Goal: Task Accomplishment & Management: Manage account settings

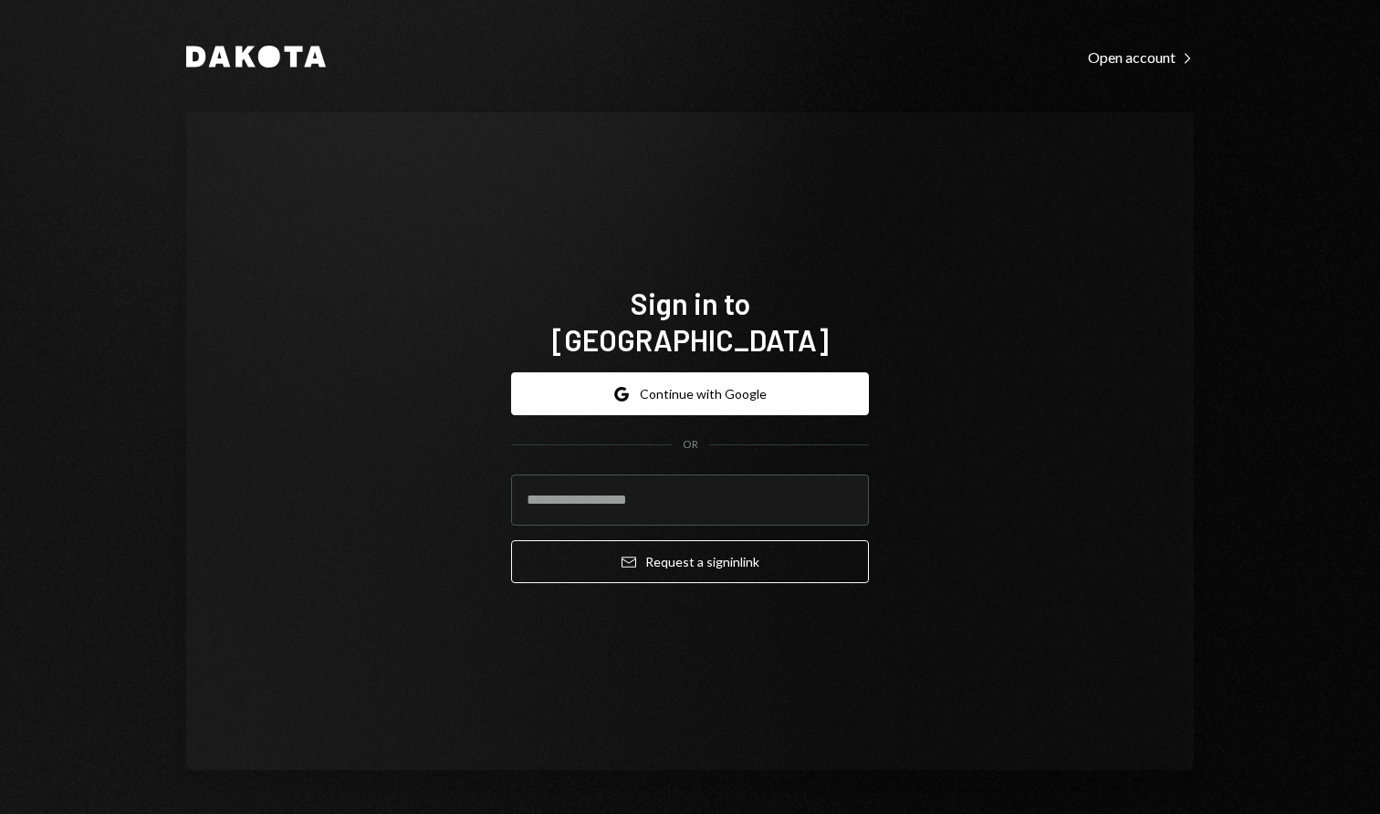
click at [698, 398] on form "Google Continue with Google OR Email Request a sign in link" at bounding box center [690, 477] width 358 height 211
click at [701, 392] on button "Google Continue with Google" at bounding box center [690, 393] width 358 height 43
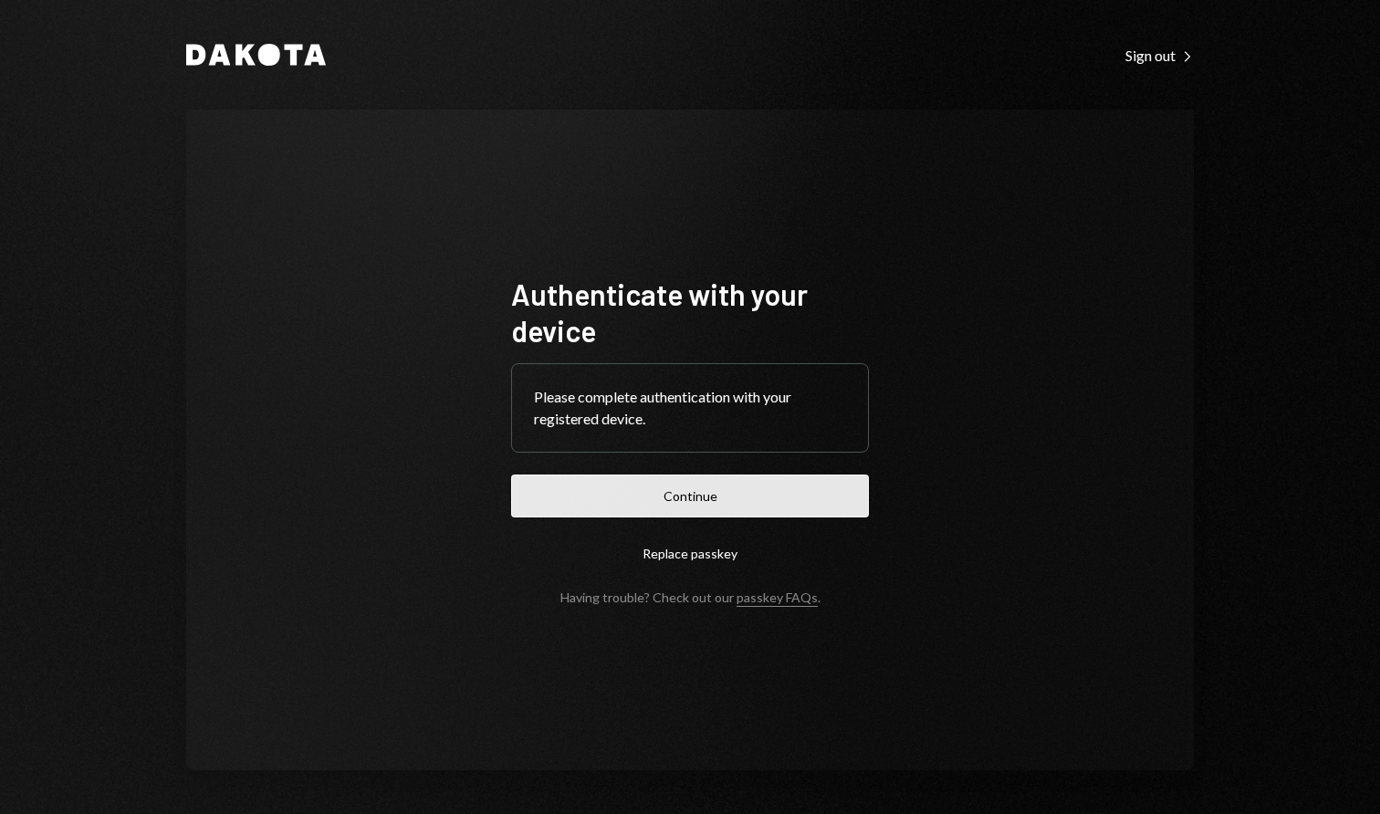
click at [620, 483] on button "Continue" at bounding box center [690, 496] width 358 height 43
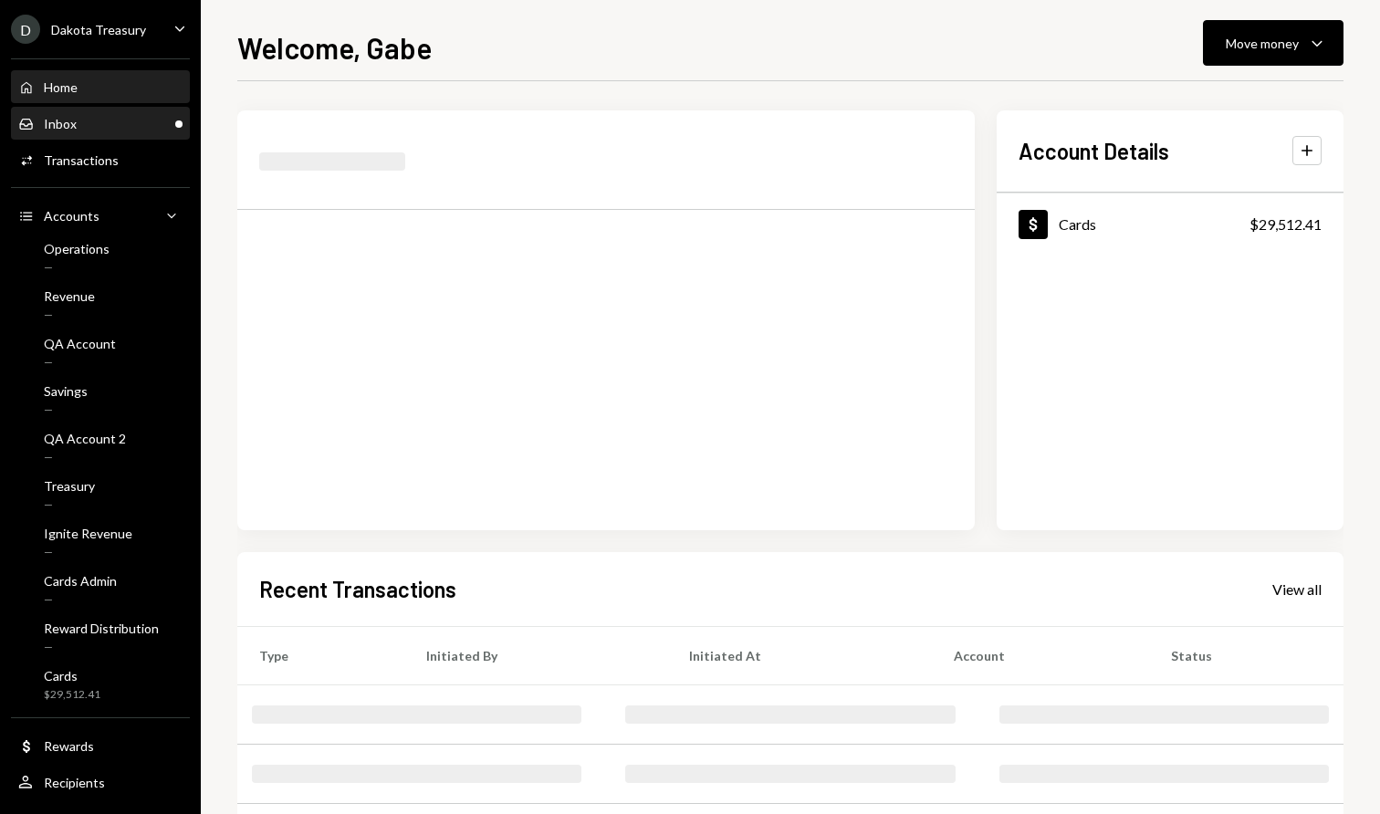
click at [63, 125] on div "Inbox" at bounding box center [60, 124] width 33 height 16
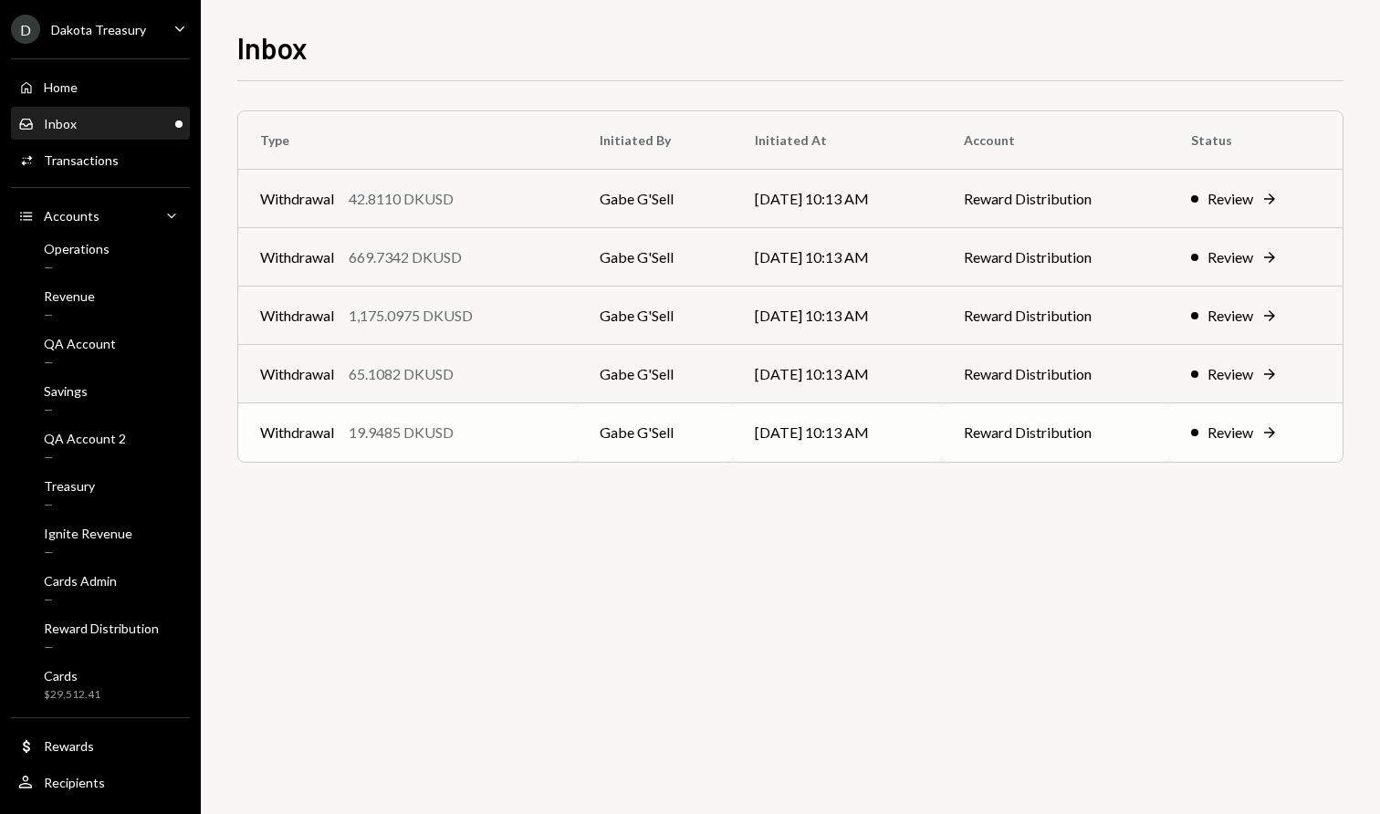
click at [432, 433] on div "19.9485 DKUSD" at bounding box center [401, 433] width 105 height 22
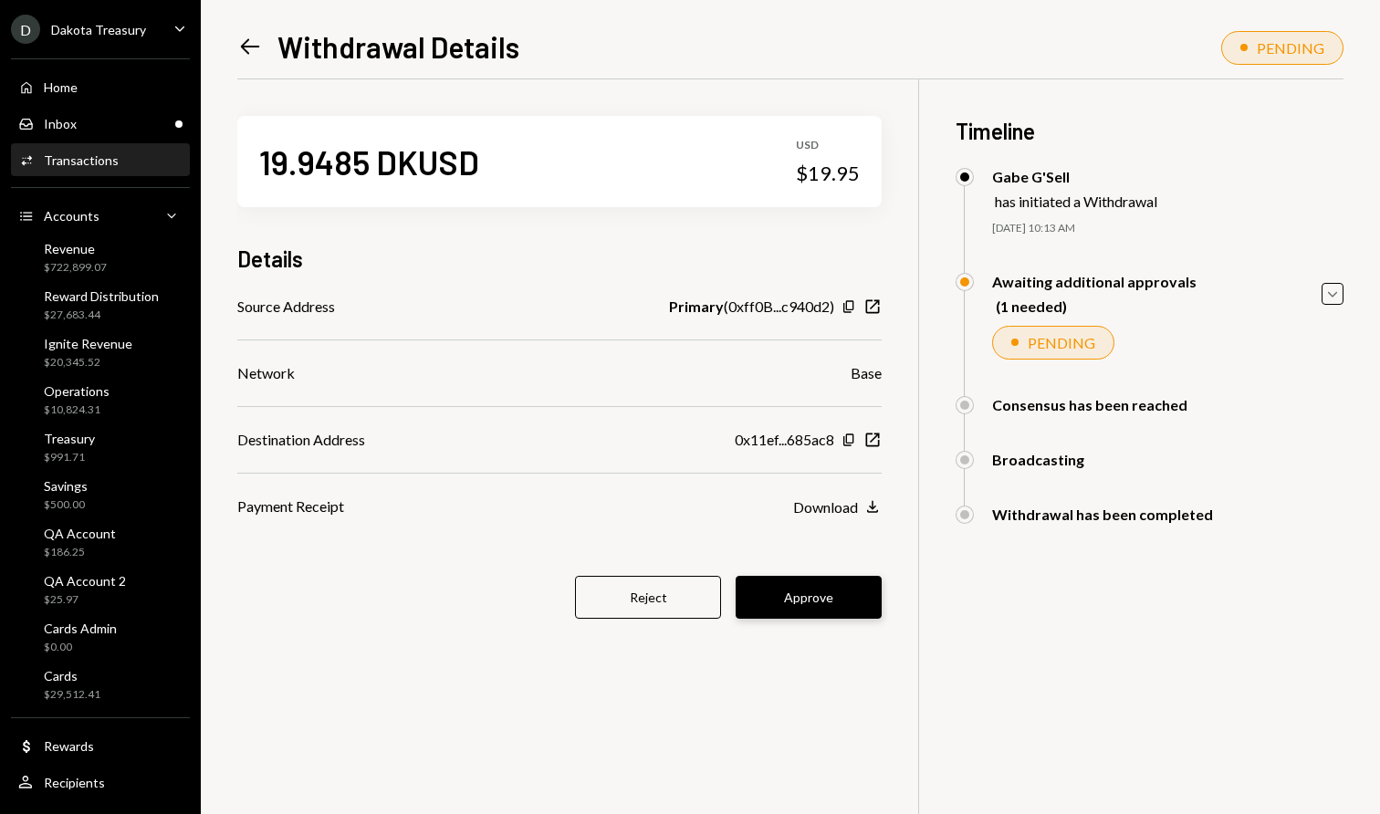
click at [833, 597] on button "Approve" at bounding box center [809, 597] width 146 height 43
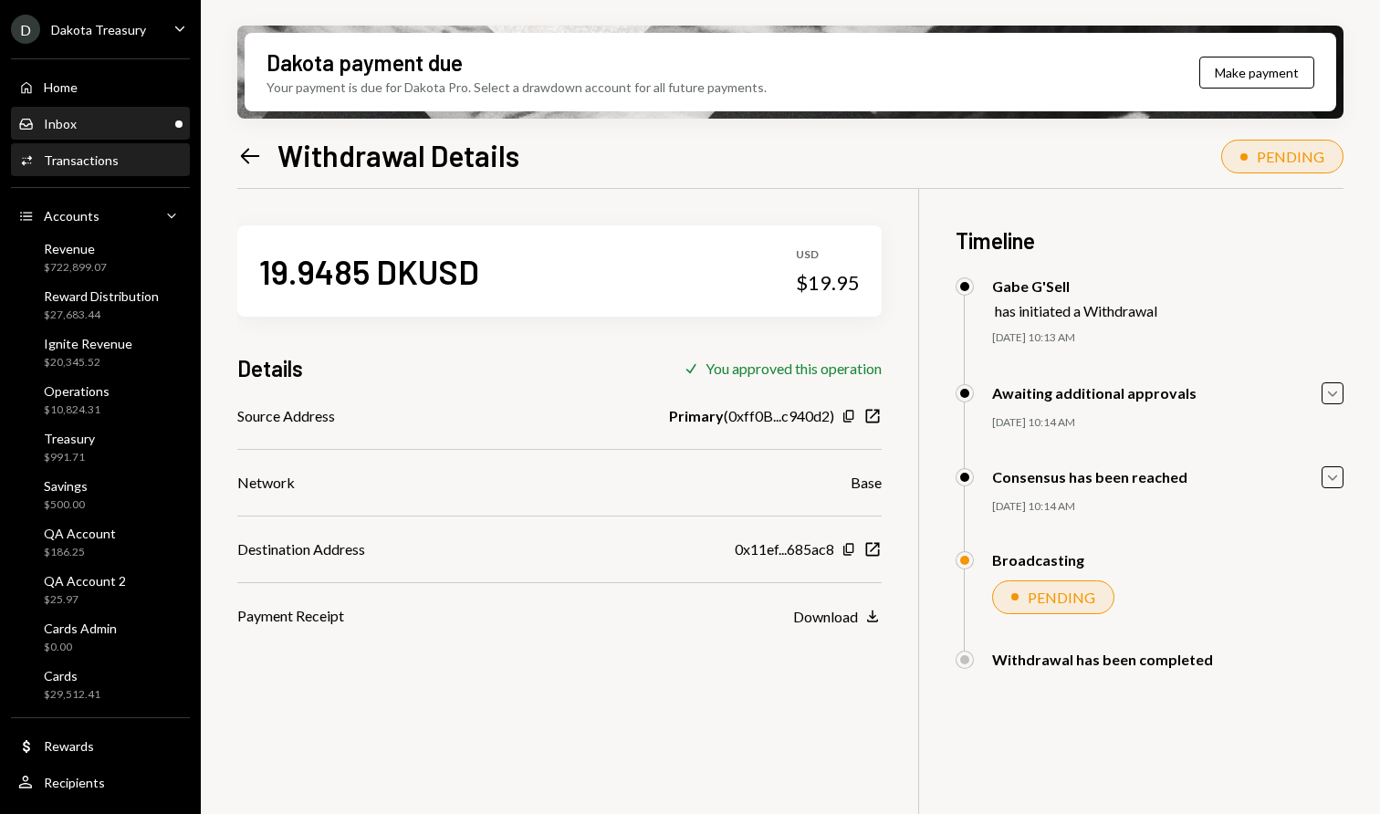
click at [116, 131] on div "Inbox Inbox" at bounding box center [100, 124] width 164 height 31
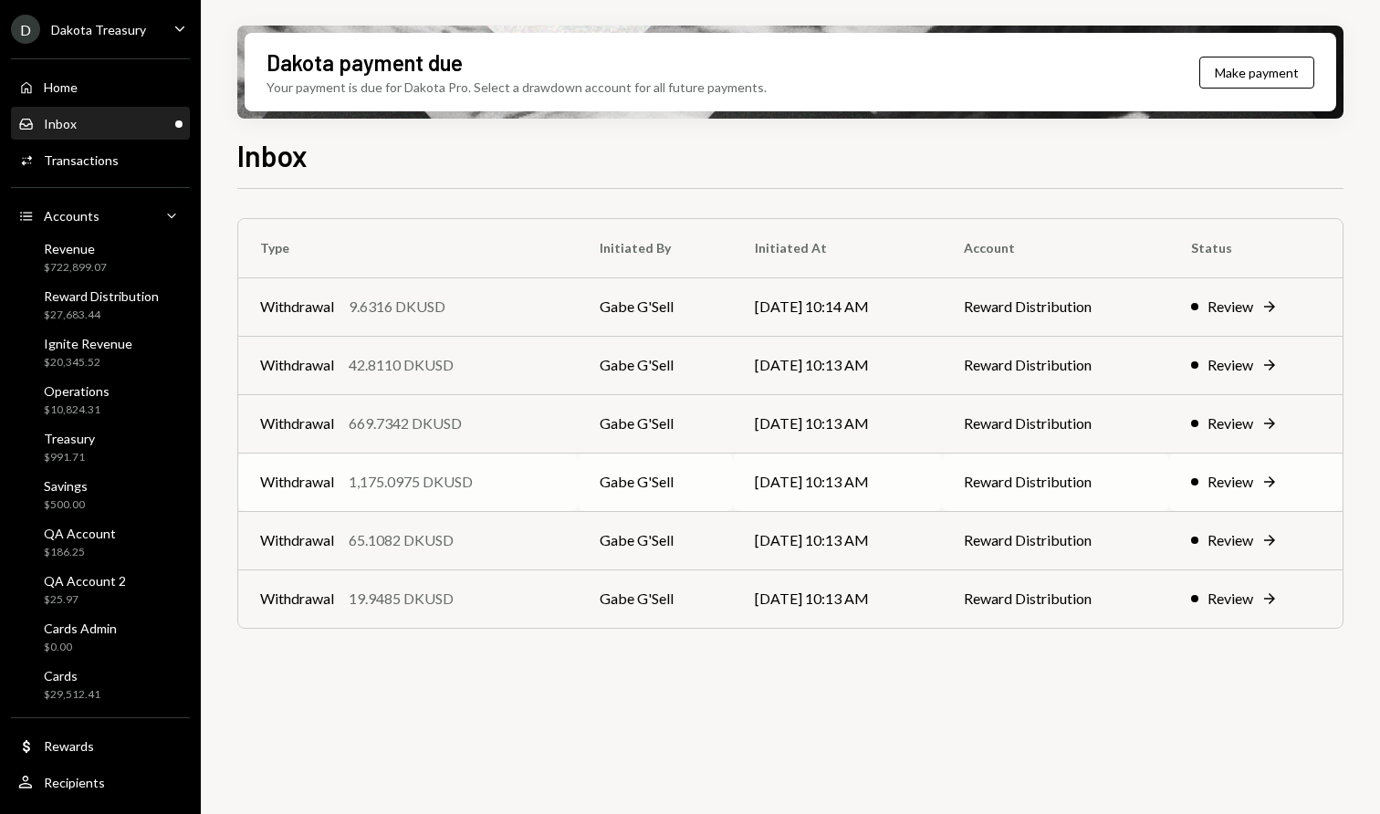
click at [423, 460] on td "Withdrawal 1,175.0975 DKUSD" at bounding box center [408, 482] width 340 height 58
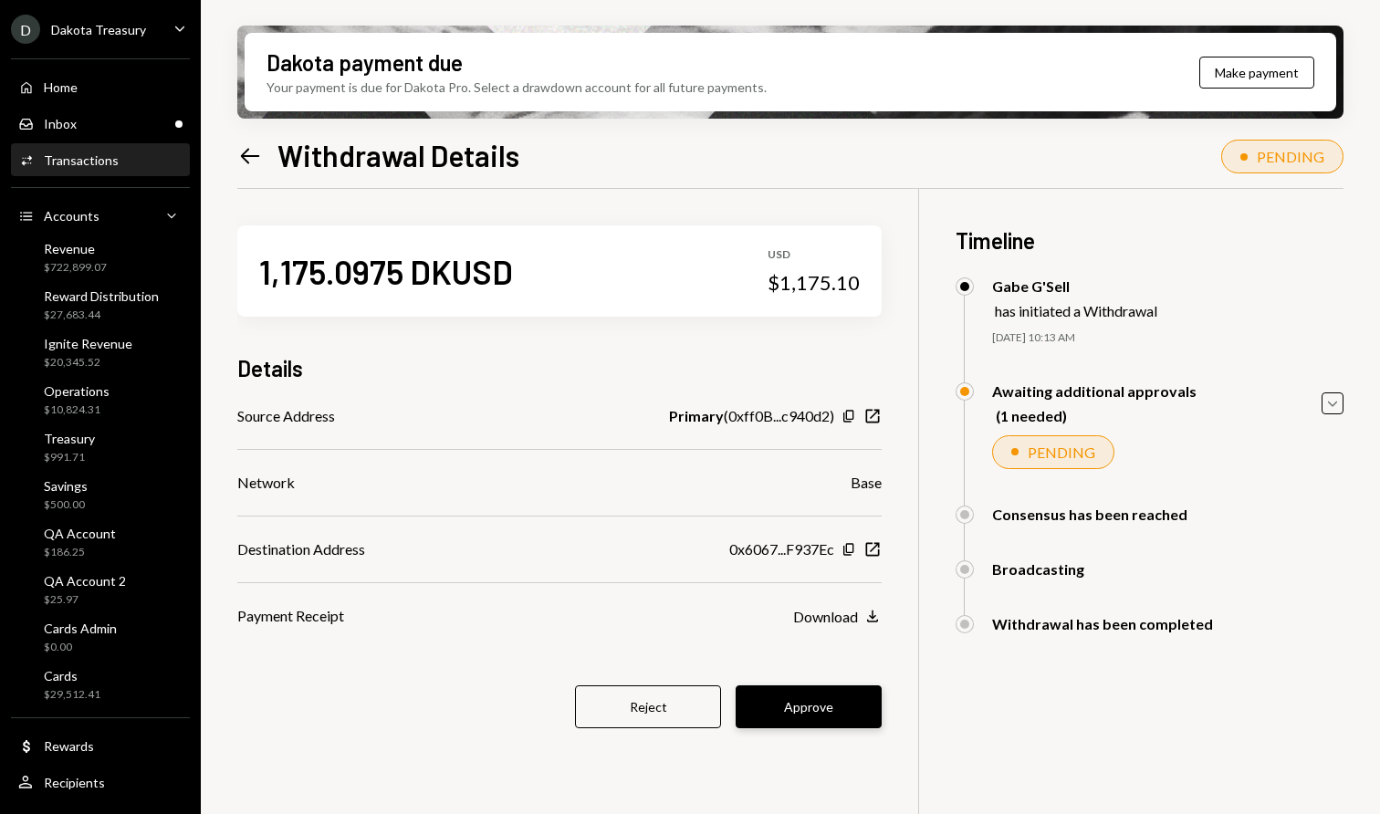
click at [816, 699] on button "Approve" at bounding box center [809, 706] width 146 height 43
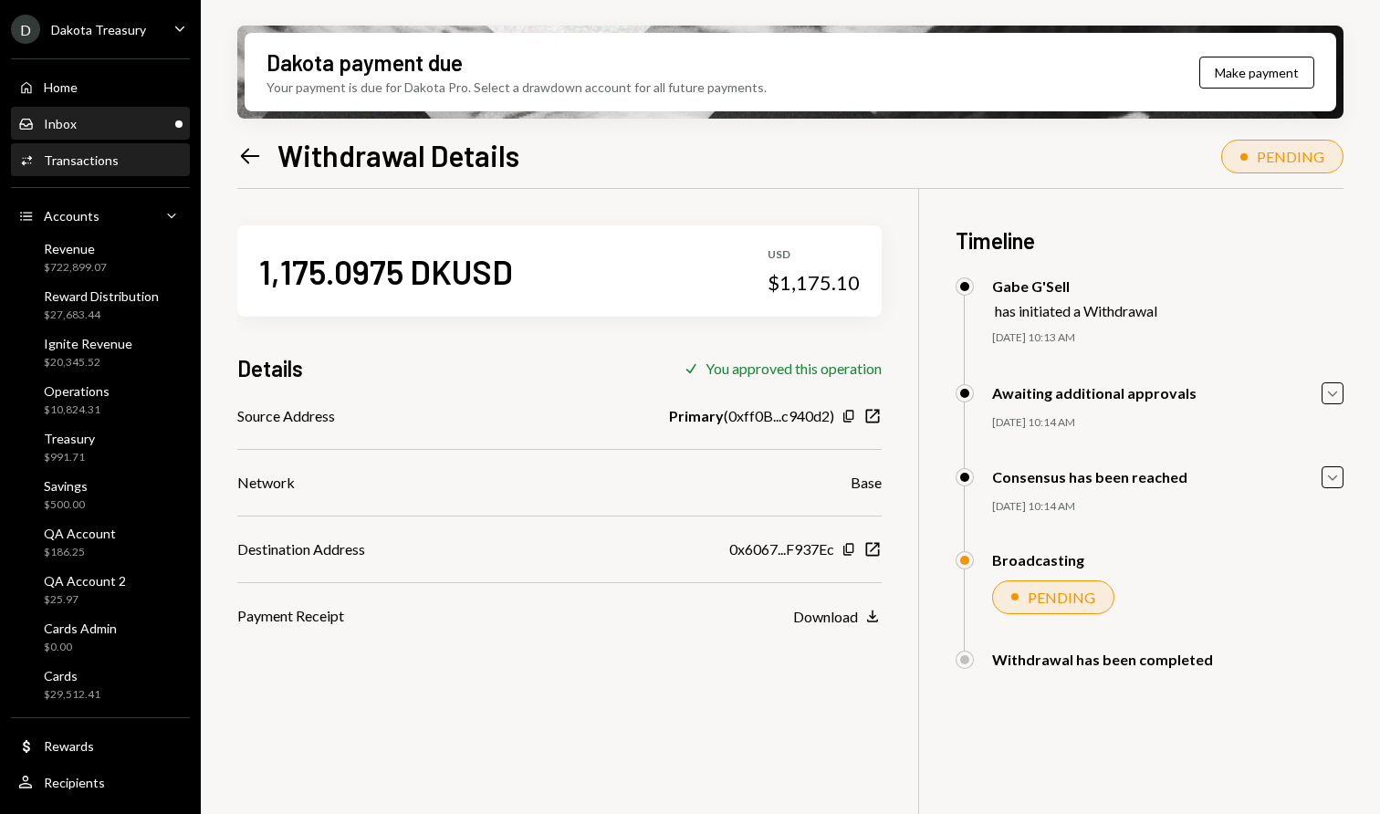
click at [104, 107] on link "Inbox Inbox" at bounding box center [100, 123] width 179 height 33
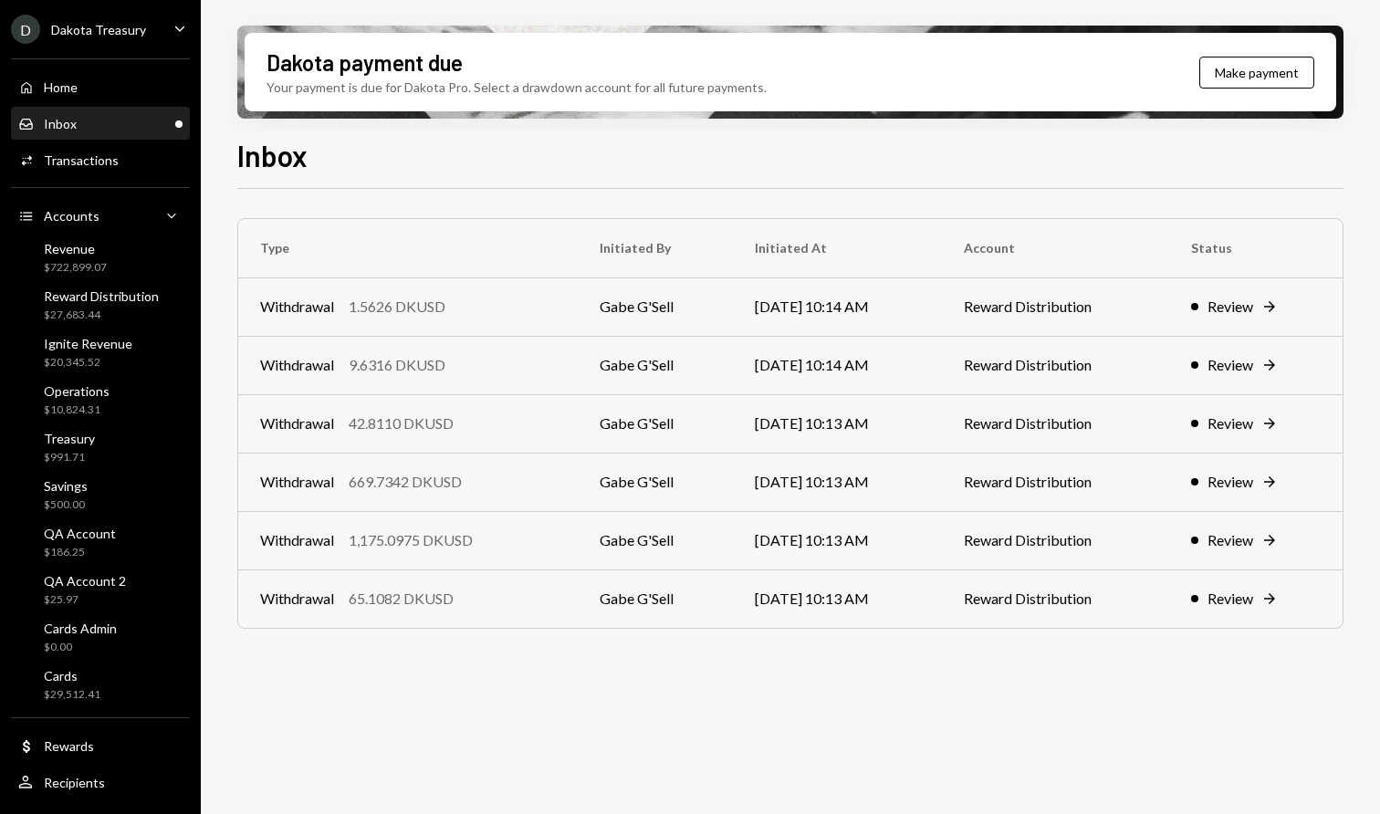
click at [108, 116] on div "Inbox Inbox" at bounding box center [100, 124] width 164 height 16
click at [466, 391] on td "Withdrawal 9.6316 DKUSD" at bounding box center [408, 365] width 340 height 58
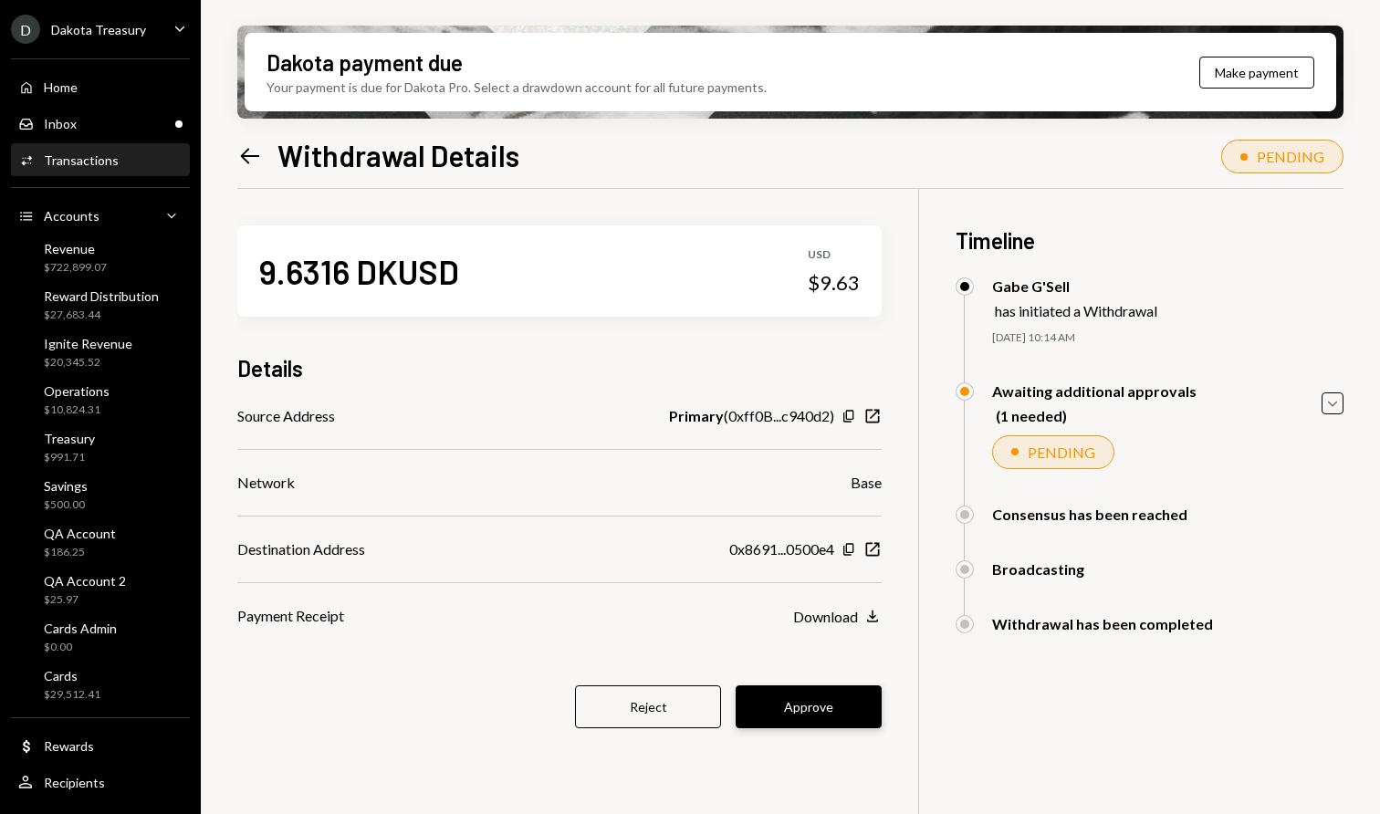
click at [790, 700] on button "Approve" at bounding box center [809, 706] width 146 height 43
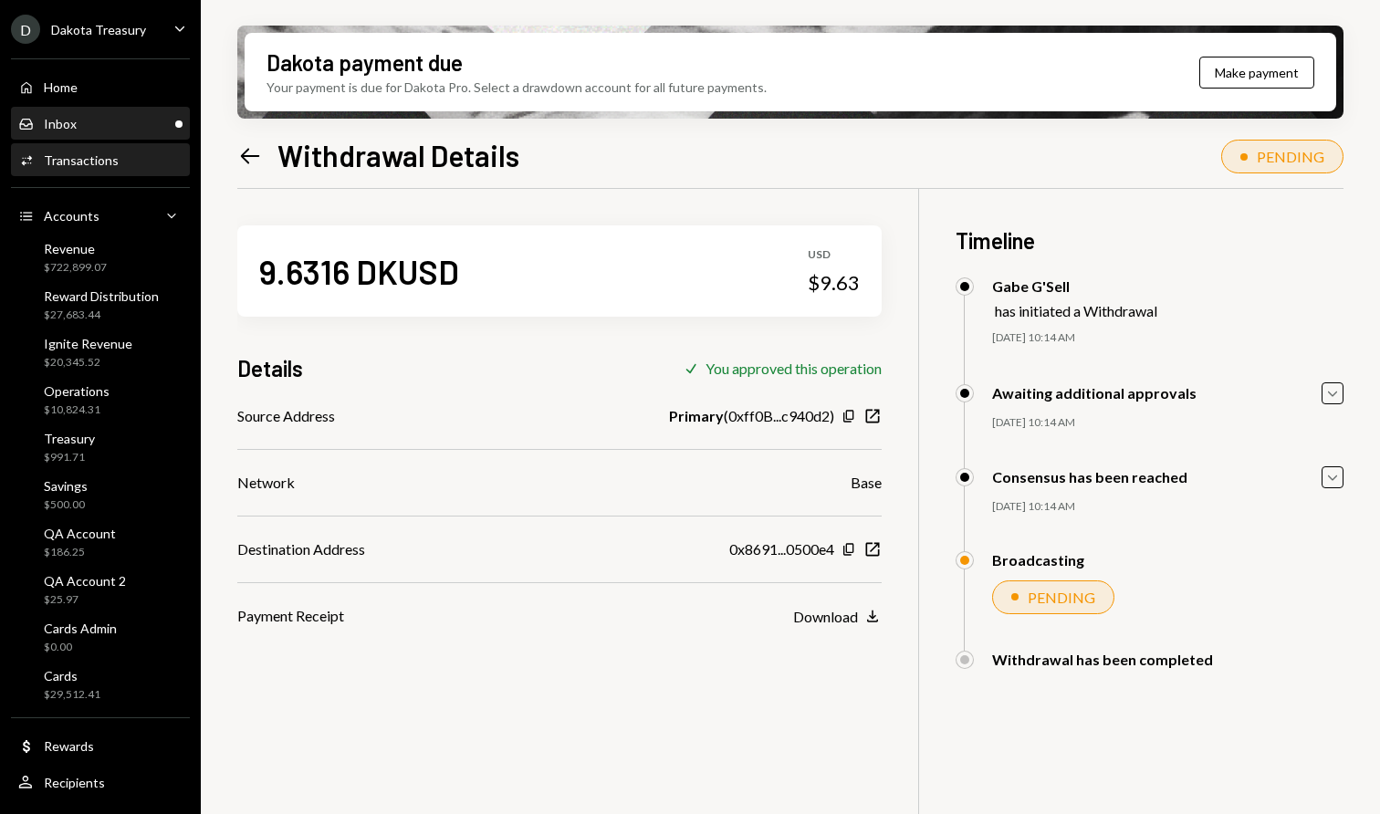
click at [97, 133] on div "Inbox Inbox" at bounding box center [100, 124] width 164 height 31
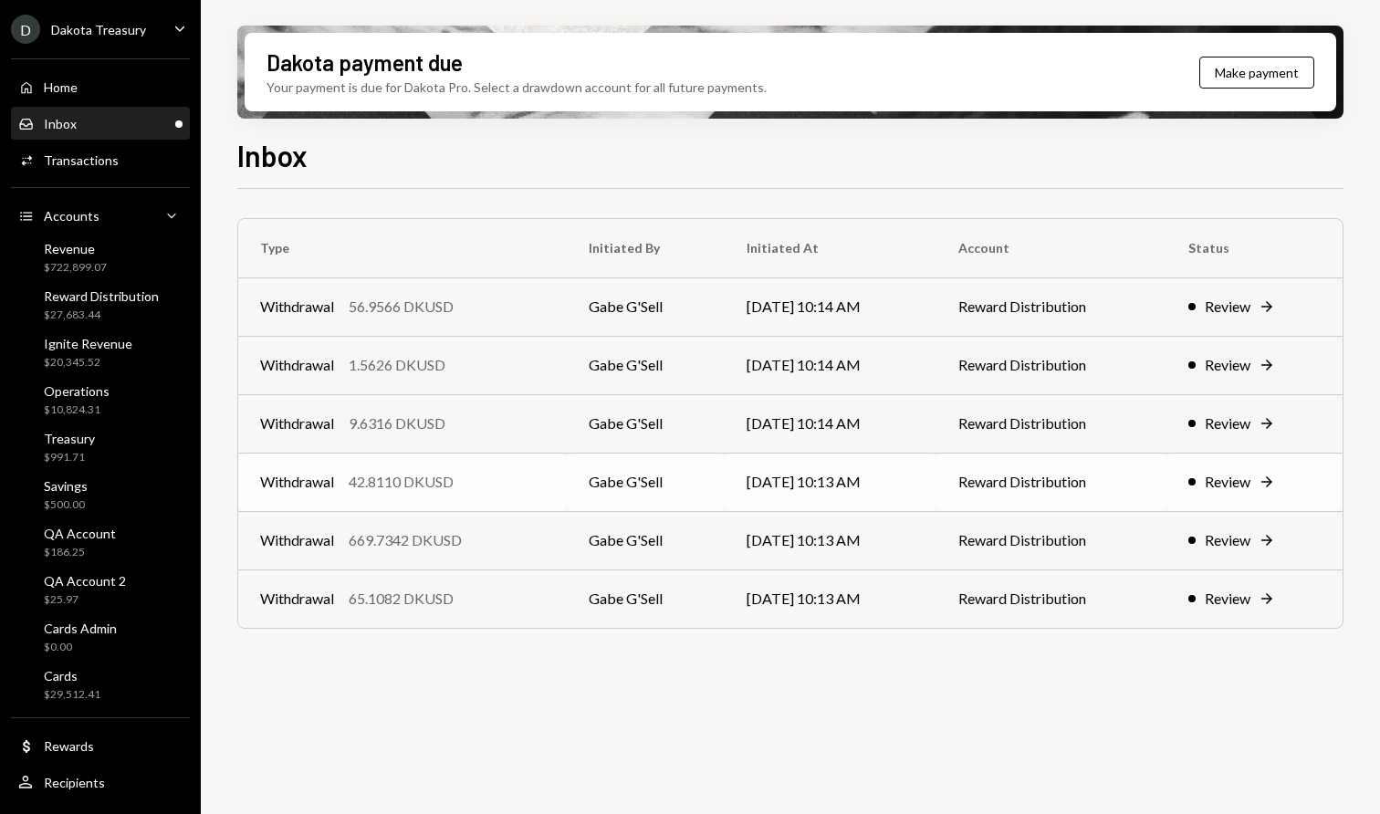
click at [461, 480] on div "Withdrawal 42.8110 DKUSD" at bounding box center [402, 482] width 285 height 22
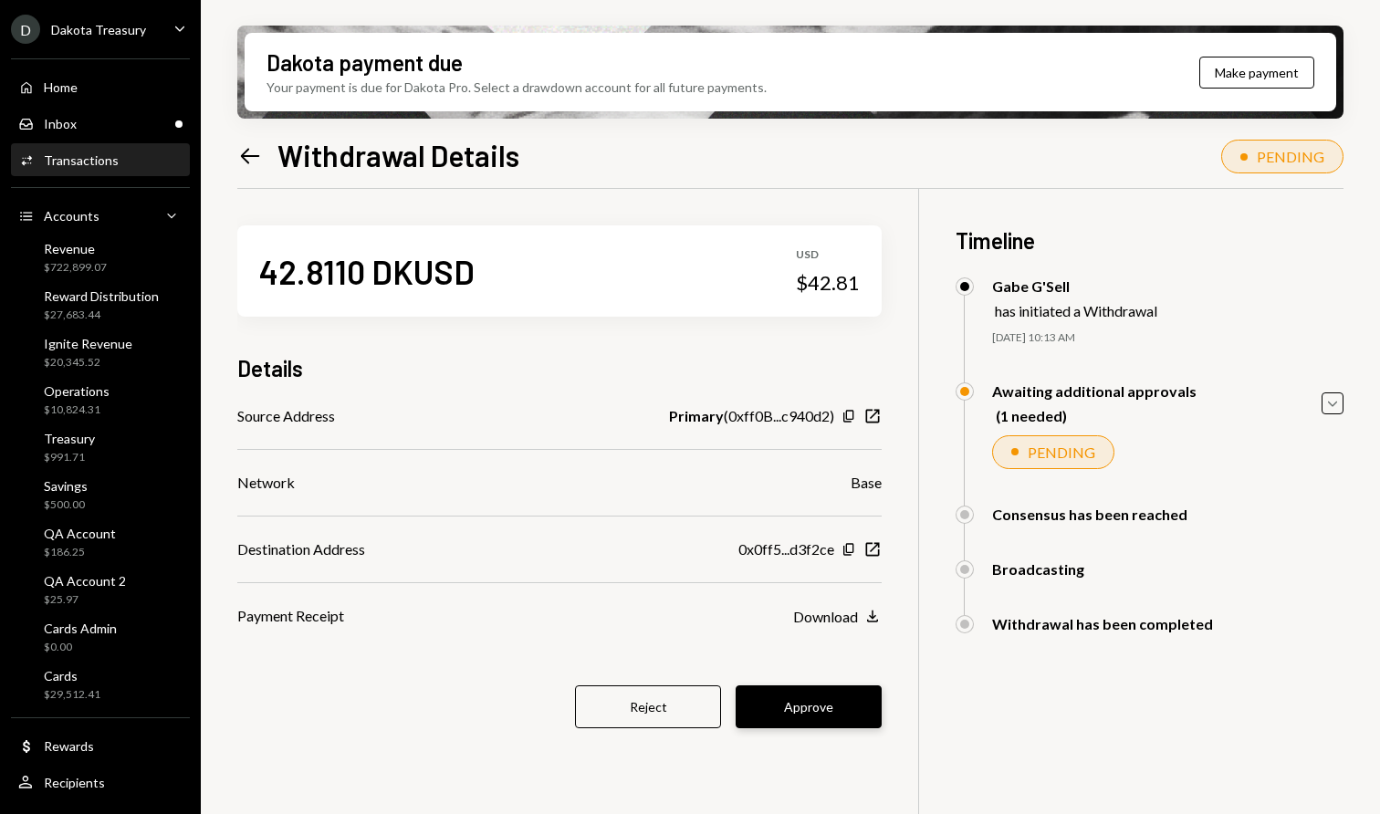
click at [785, 699] on button "Approve" at bounding box center [809, 706] width 146 height 43
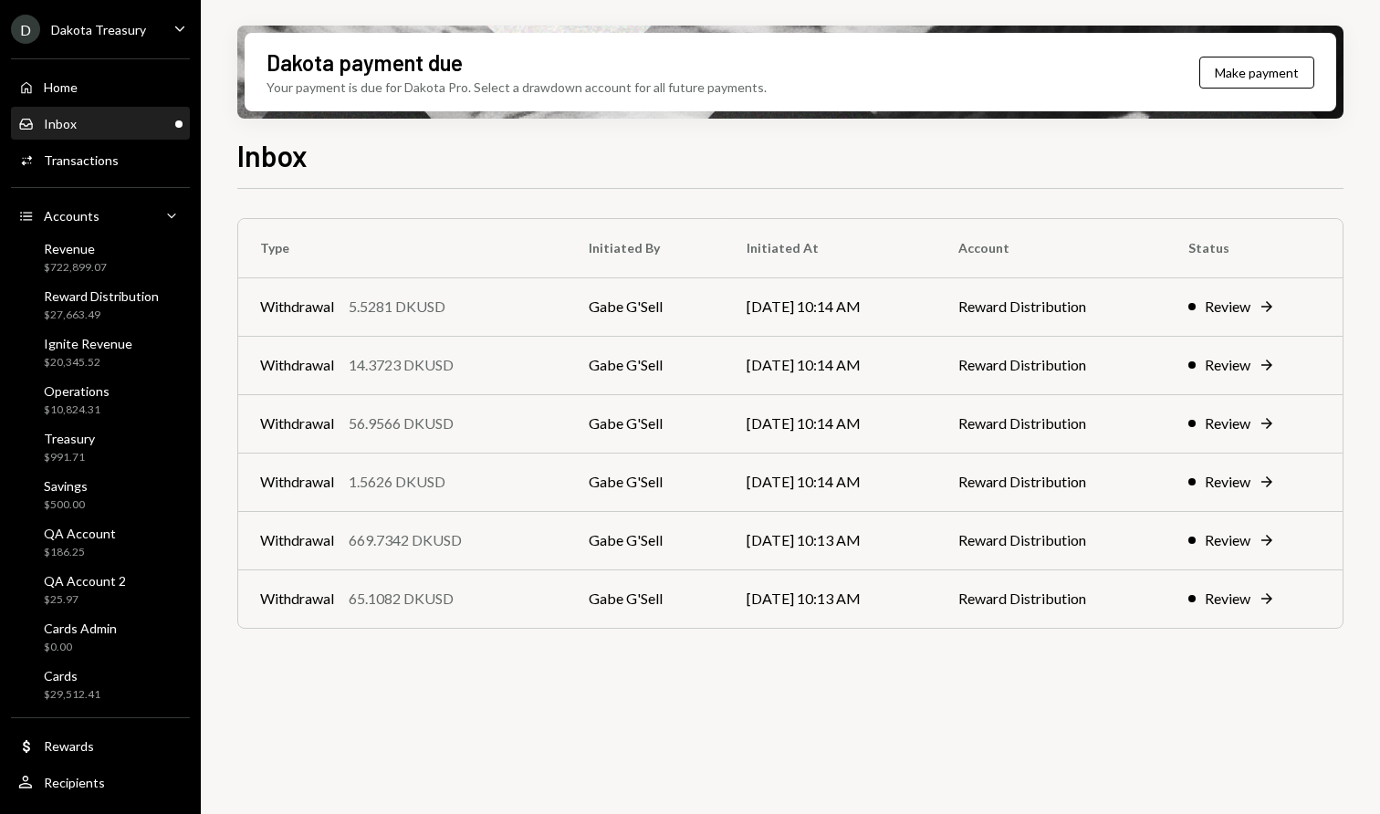
click at [510, 411] on td "Withdrawal 56.9566 DKUSD" at bounding box center [402, 423] width 329 height 58
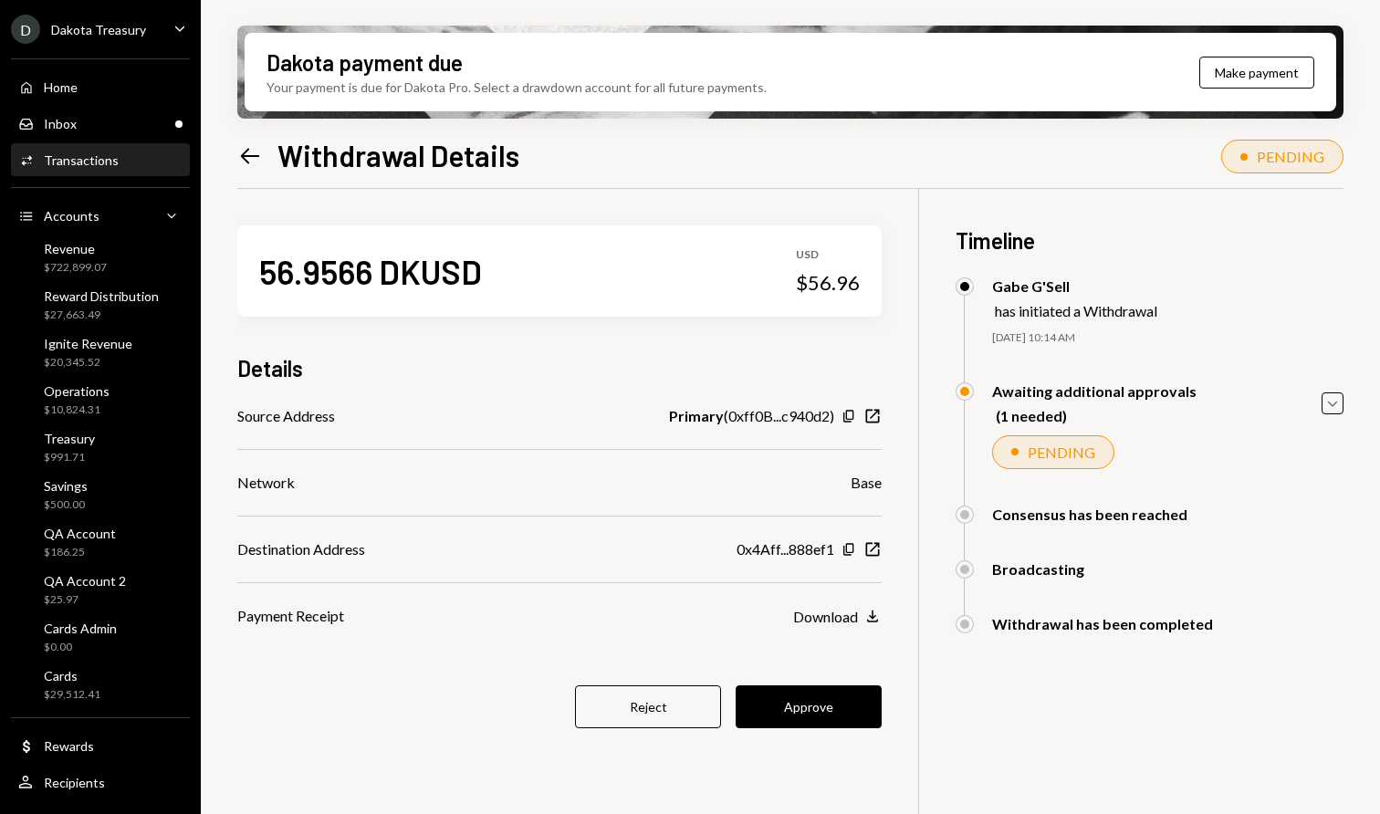
click at [834, 682] on div "56.9566 DKUSD USD $56.96 Details Source Address Primary ( 0xff0B...c940d2 ) Cop…" at bounding box center [559, 488] width 644 height 598
click at [861, 702] on button "Approve" at bounding box center [809, 706] width 146 height 43
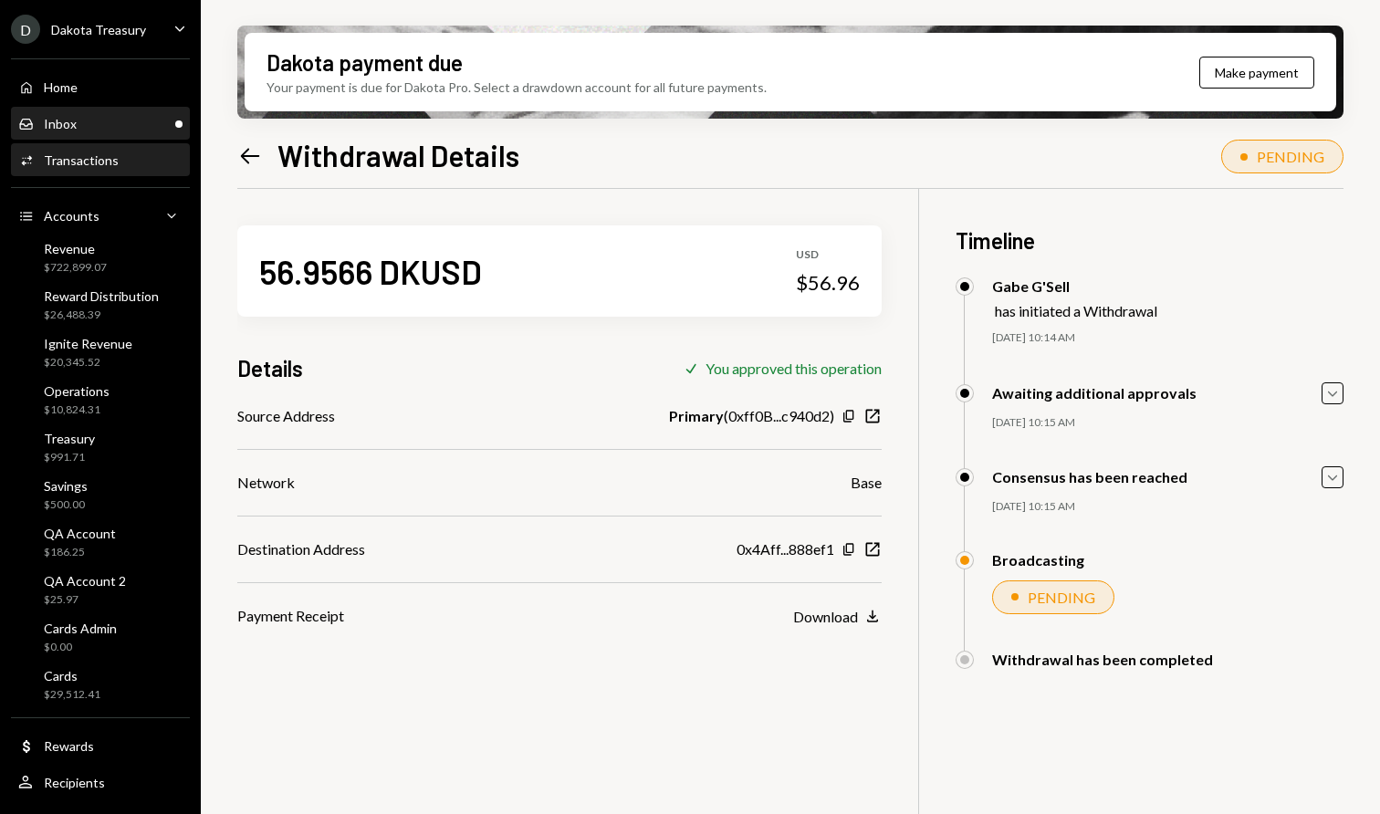
click at [72, 126] on div "Inbox" at bounding box center [60, 124] width 33 height 16
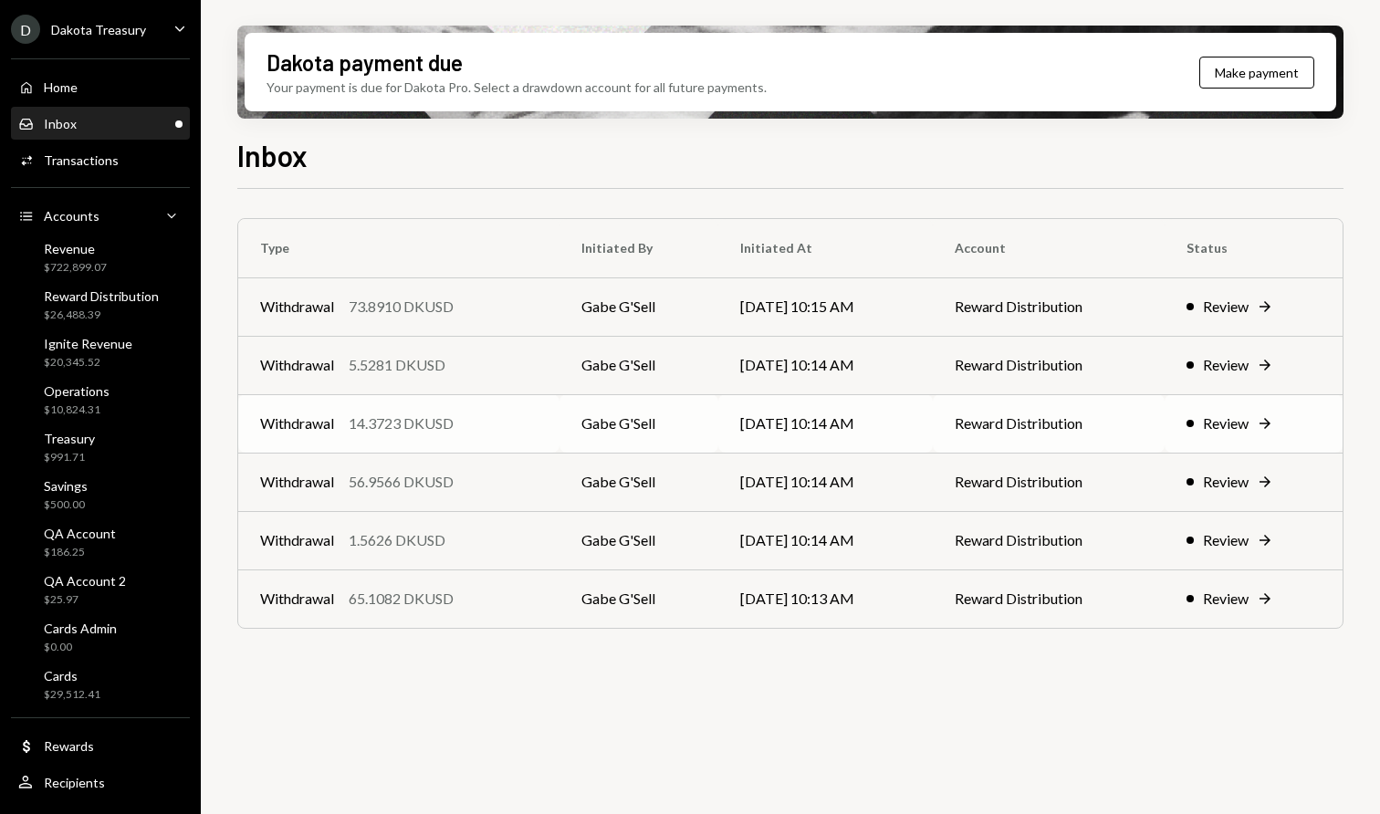
click at [444, 415] on div "14.3723 DKUSD" at bounding box center [401, 424] width 105 height 22
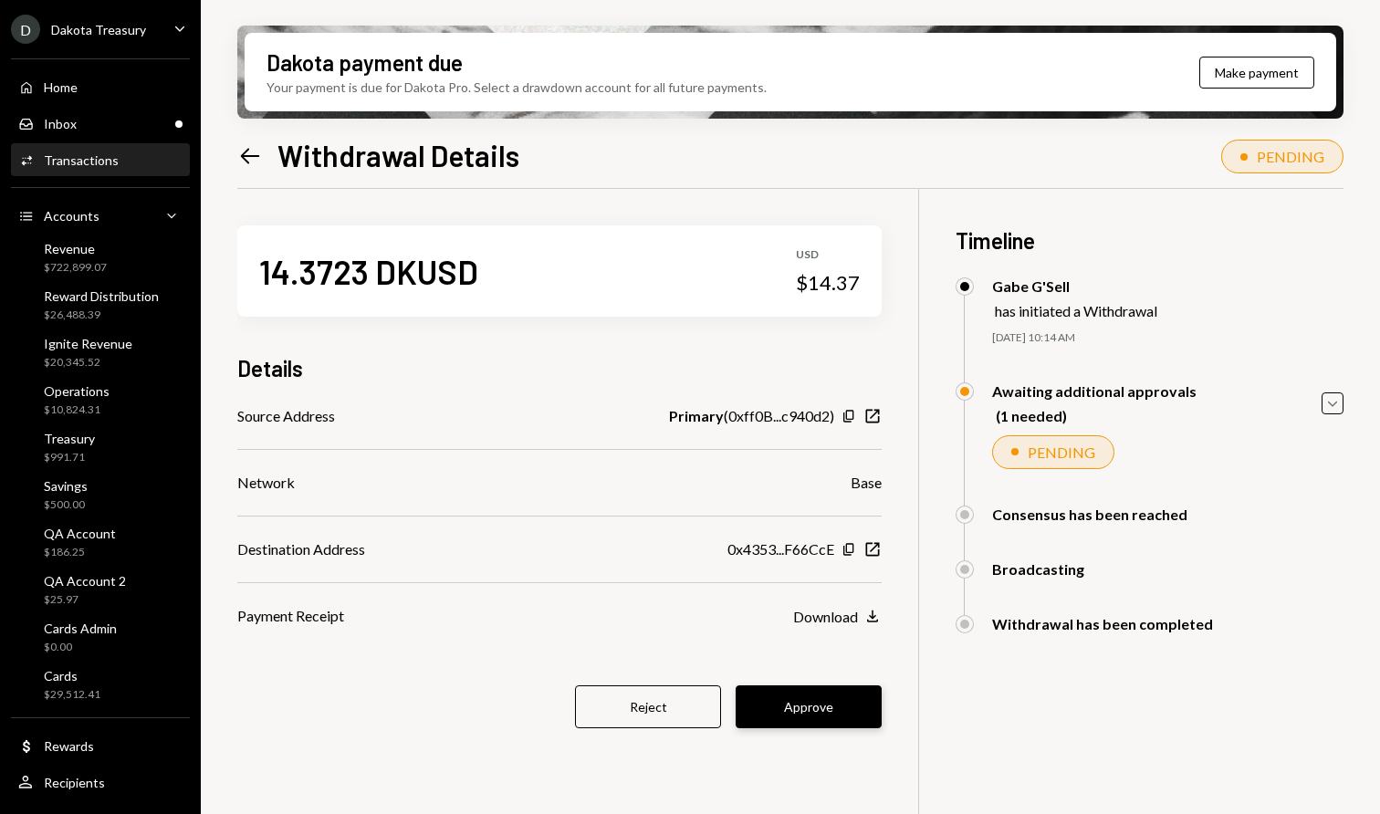
click at [801, 687] on button "Approve" at bounding box center [809, 706] width 146 height 43
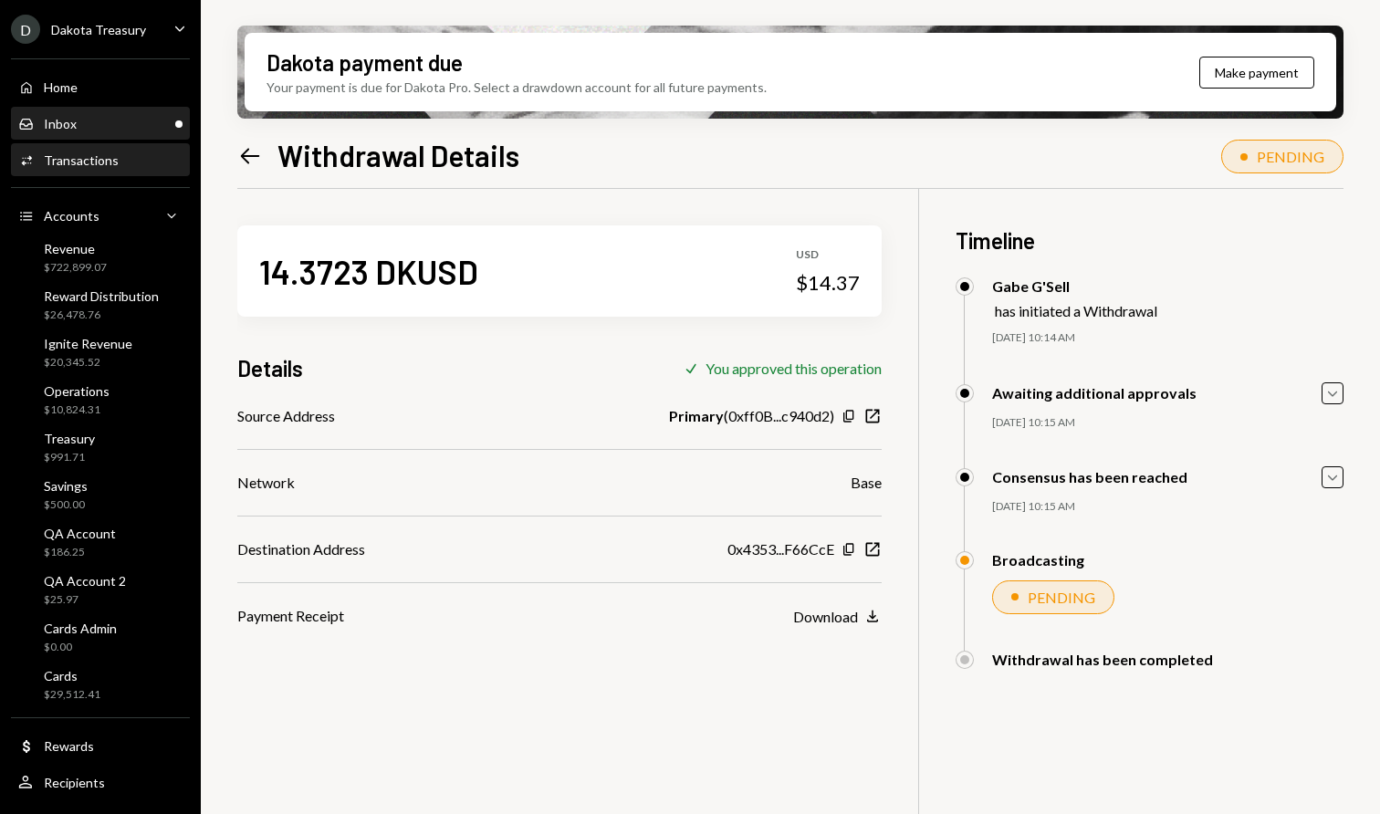
click at [92, 131] on div "Inbox Inbox" at bounding box center [100, 124] width 164 height 16
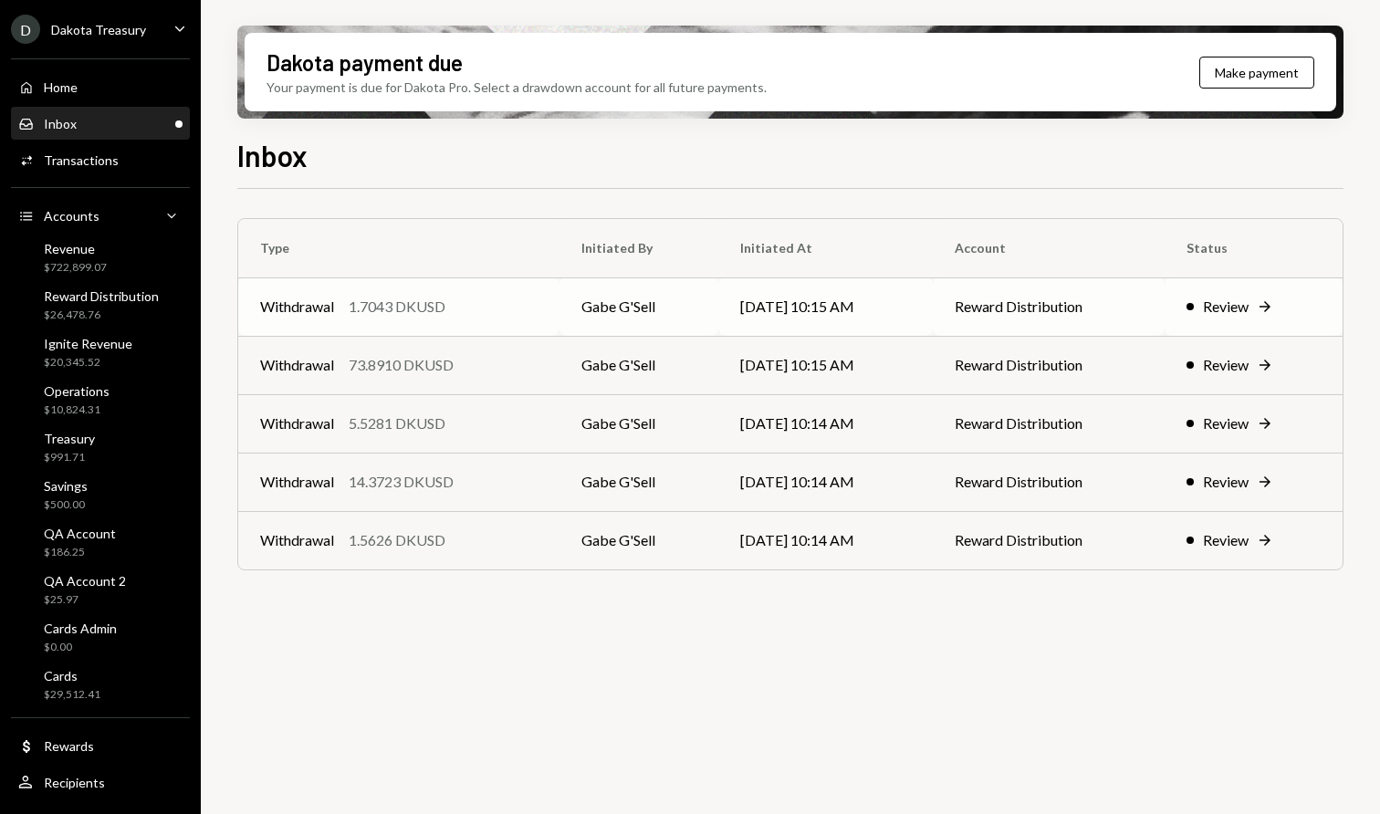
click at [423, 299] on div "1.7043 DKUSD" at bounding box center [397, 307] width 97 height 22
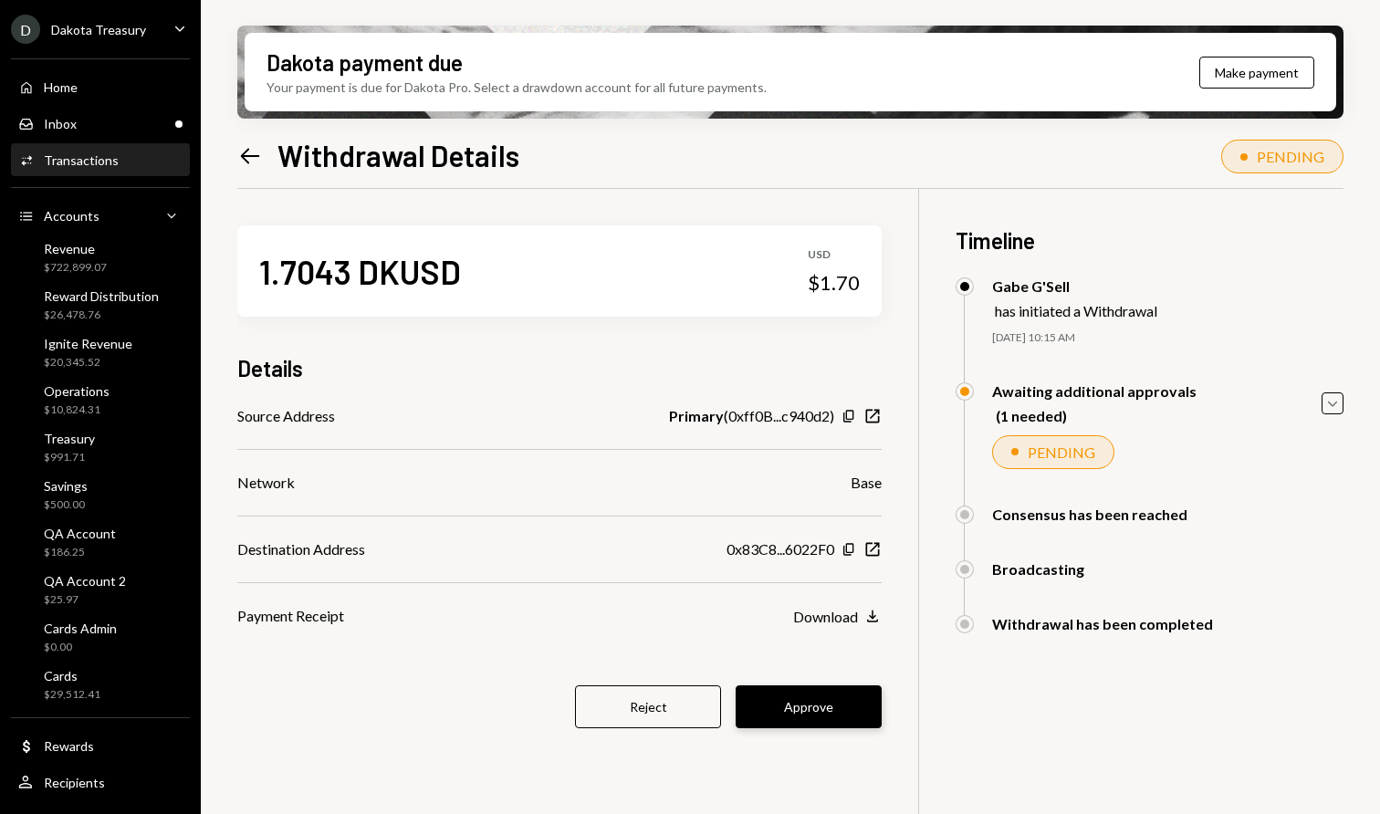
click at [820, 706] on button "Approve" at bounding box center [809, 706] width 146 height 43
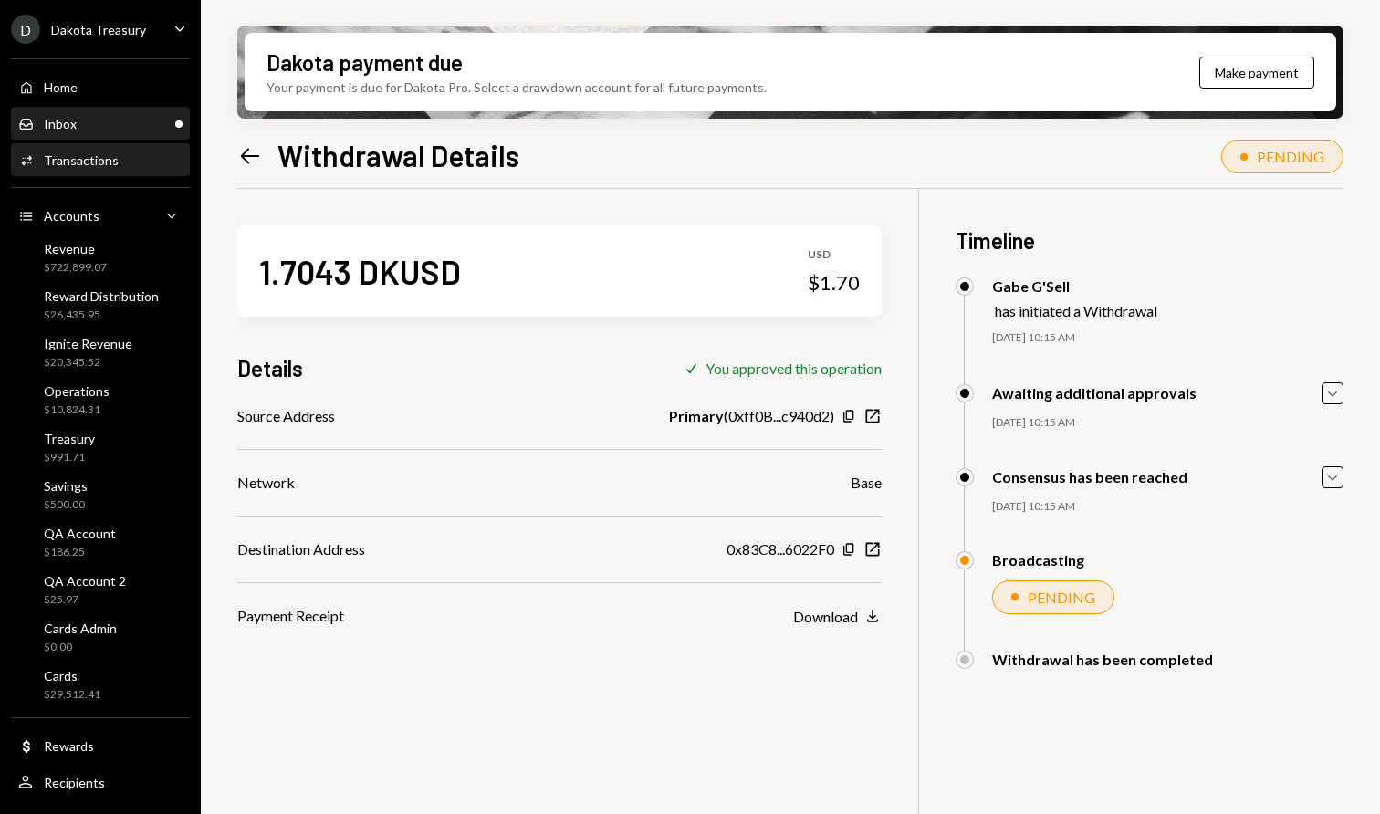
click at [84, 138] on div "Inbox Inbox" at bounding box center [100, 124] width 164 height 31
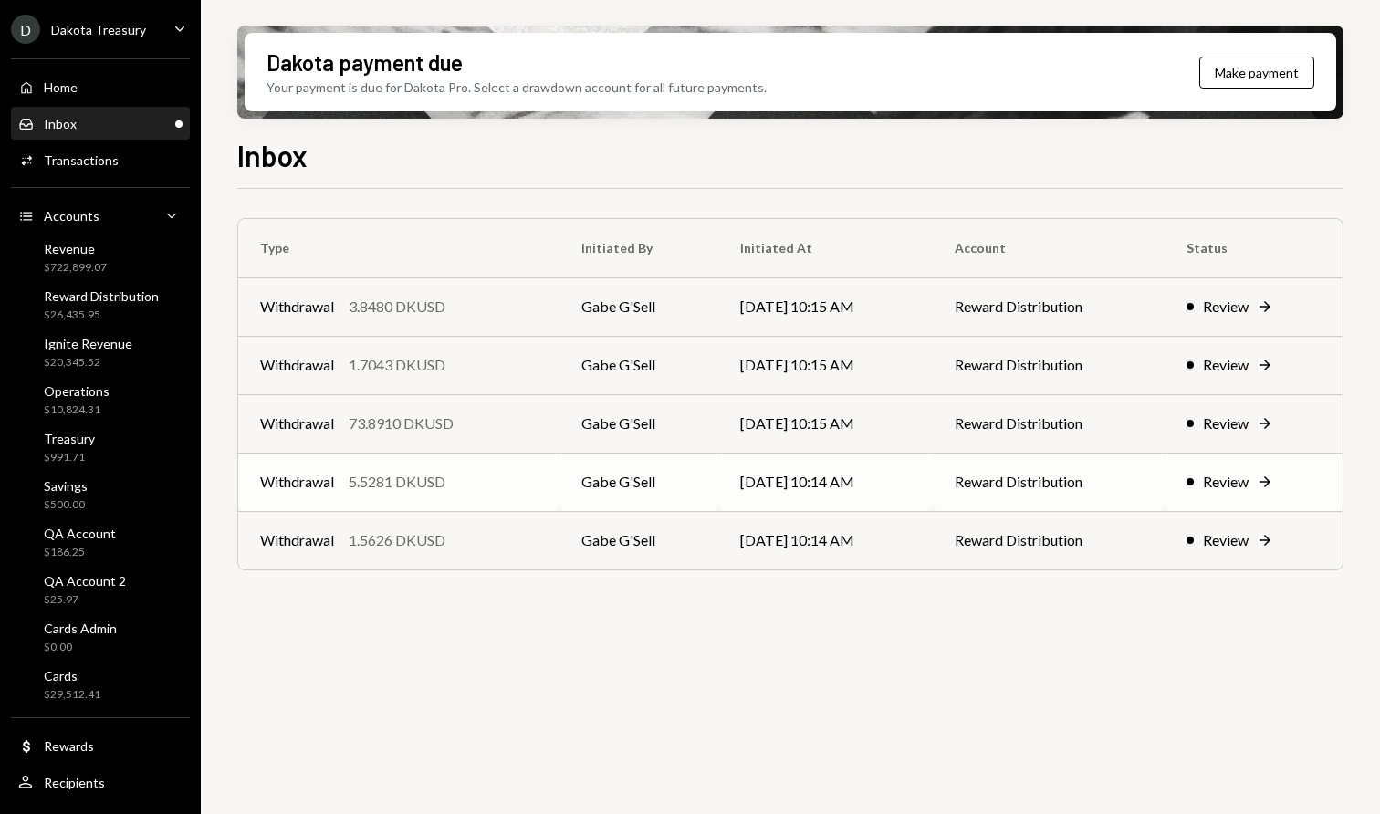
click at [461, 496] on td "Withdrawal 5.5281 DKUSD" at bounding box center [398, 482] width 321 height 58
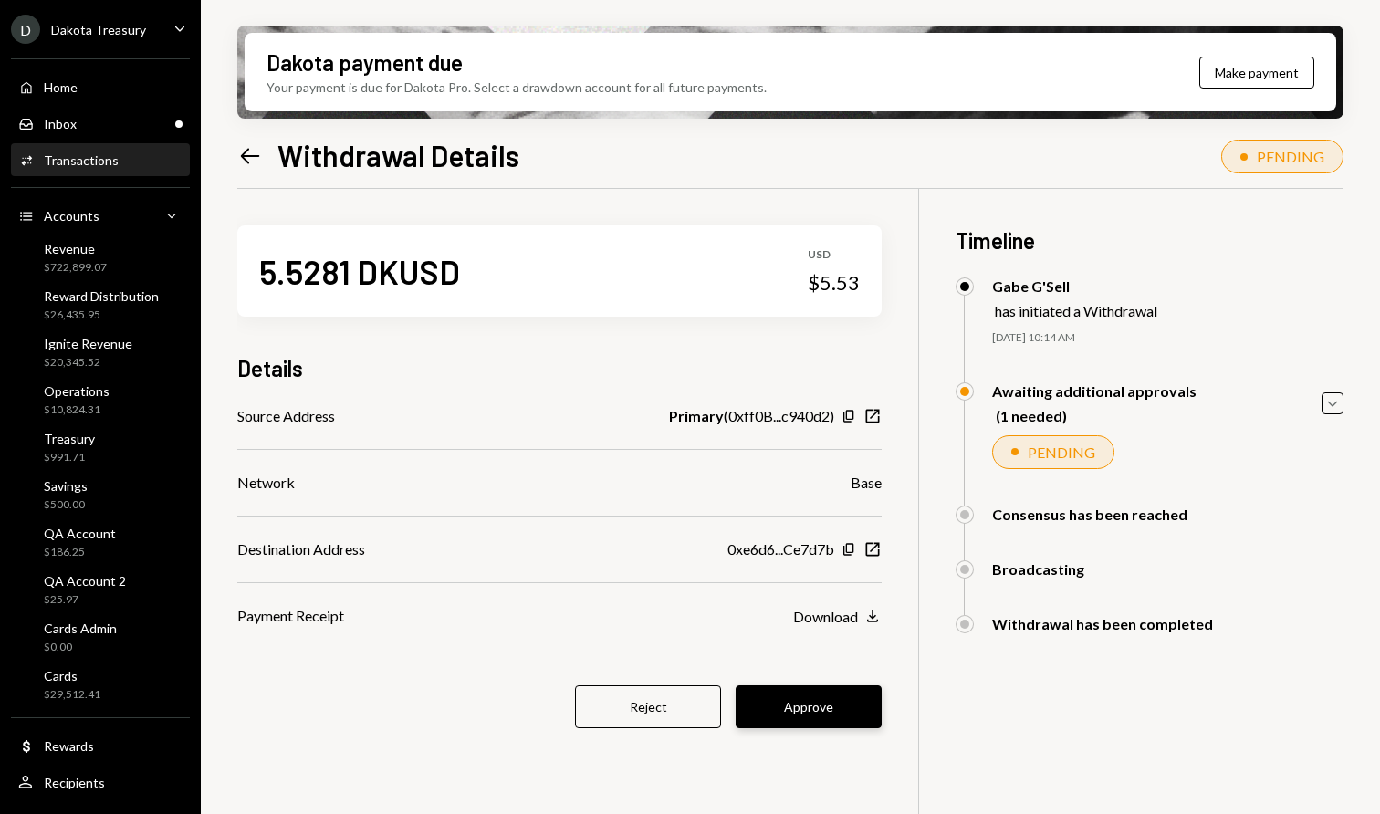
click at [816, 691] on button "Approve" at bounding box center [809, 706] width 146 height 43
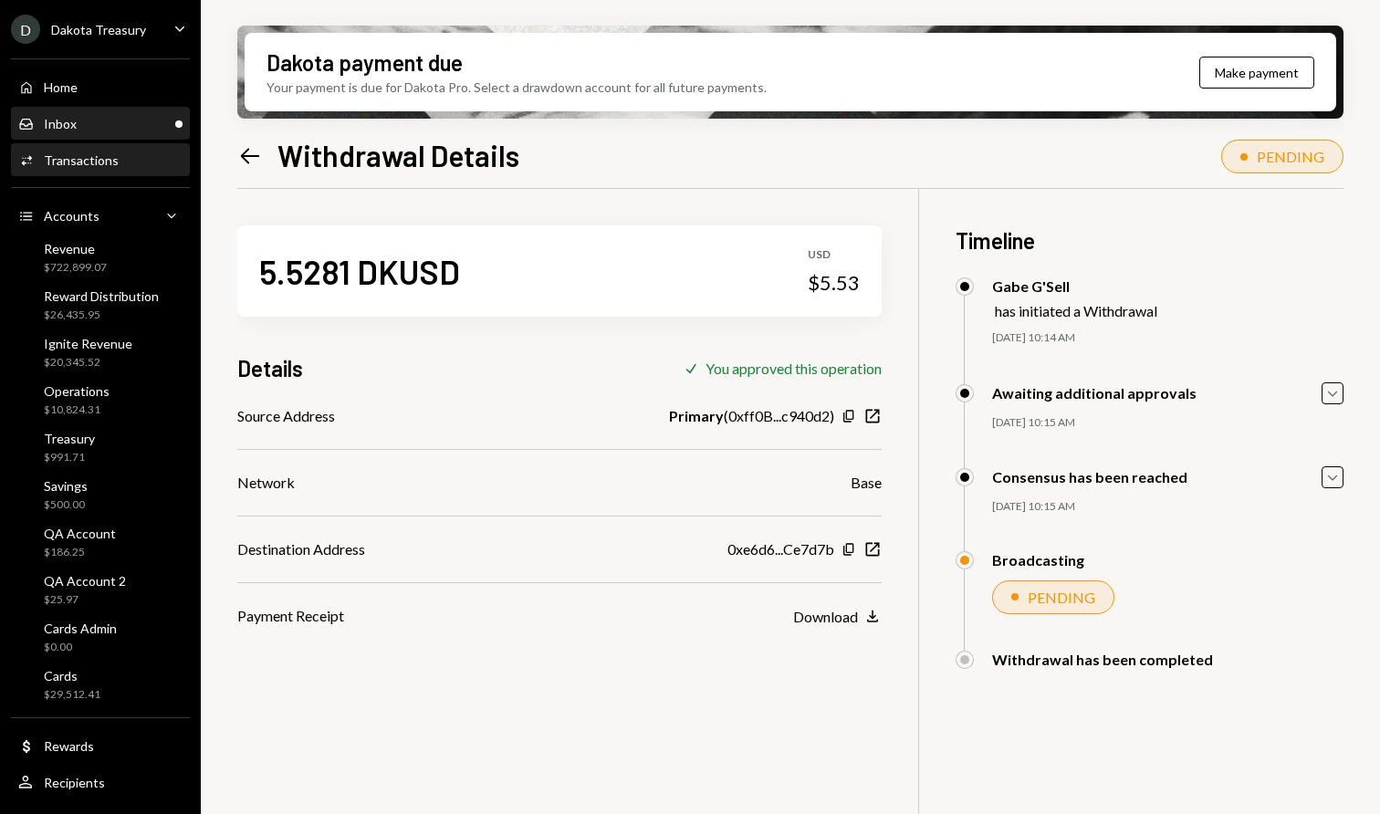
click at [87, 119] on div "Inbox Inbox" at bounding box center [100, 124] width 164 height 16
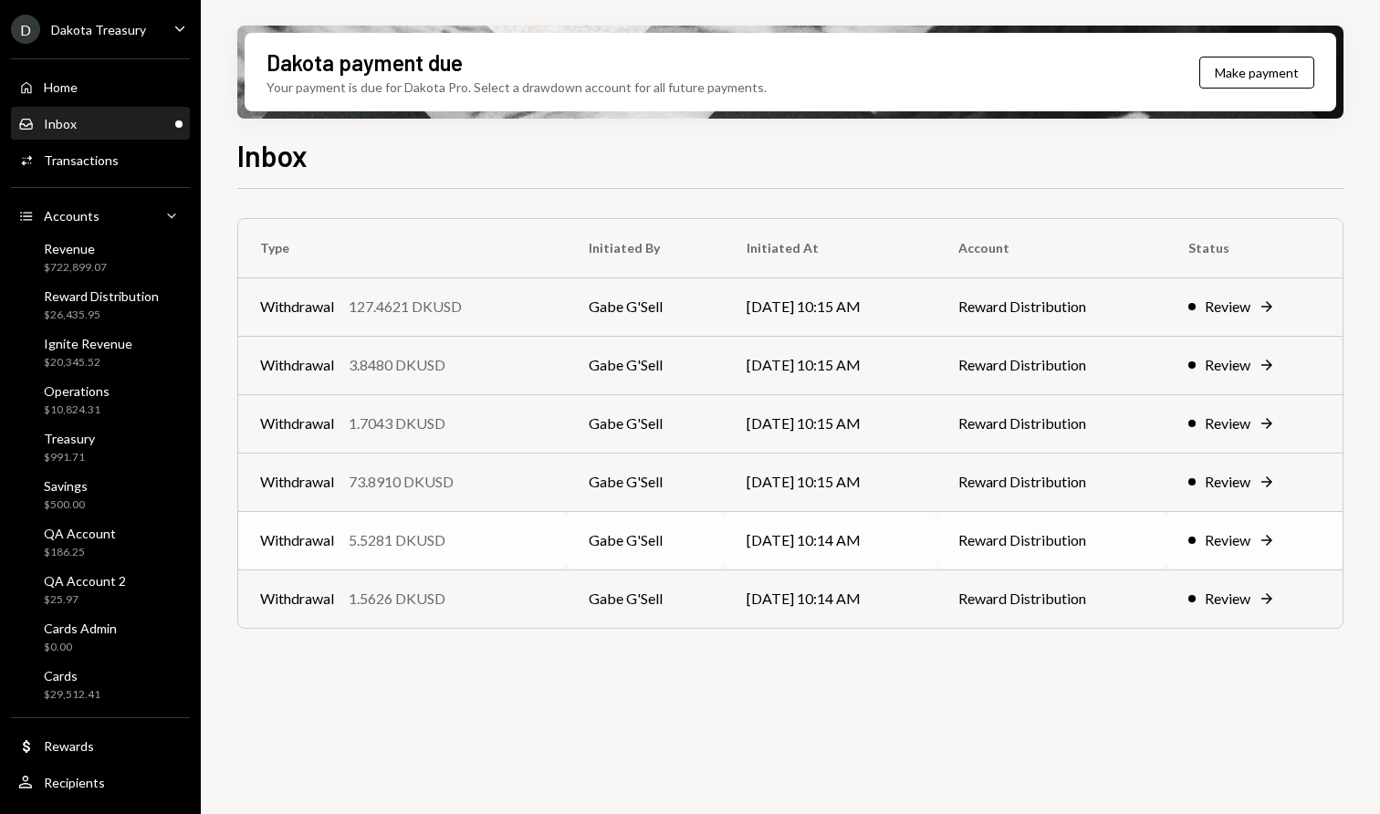
click at [434, 560] on td "Withdrawal 5.5281 DKUSD" at bounding box center [402, 540] width 329 height 58
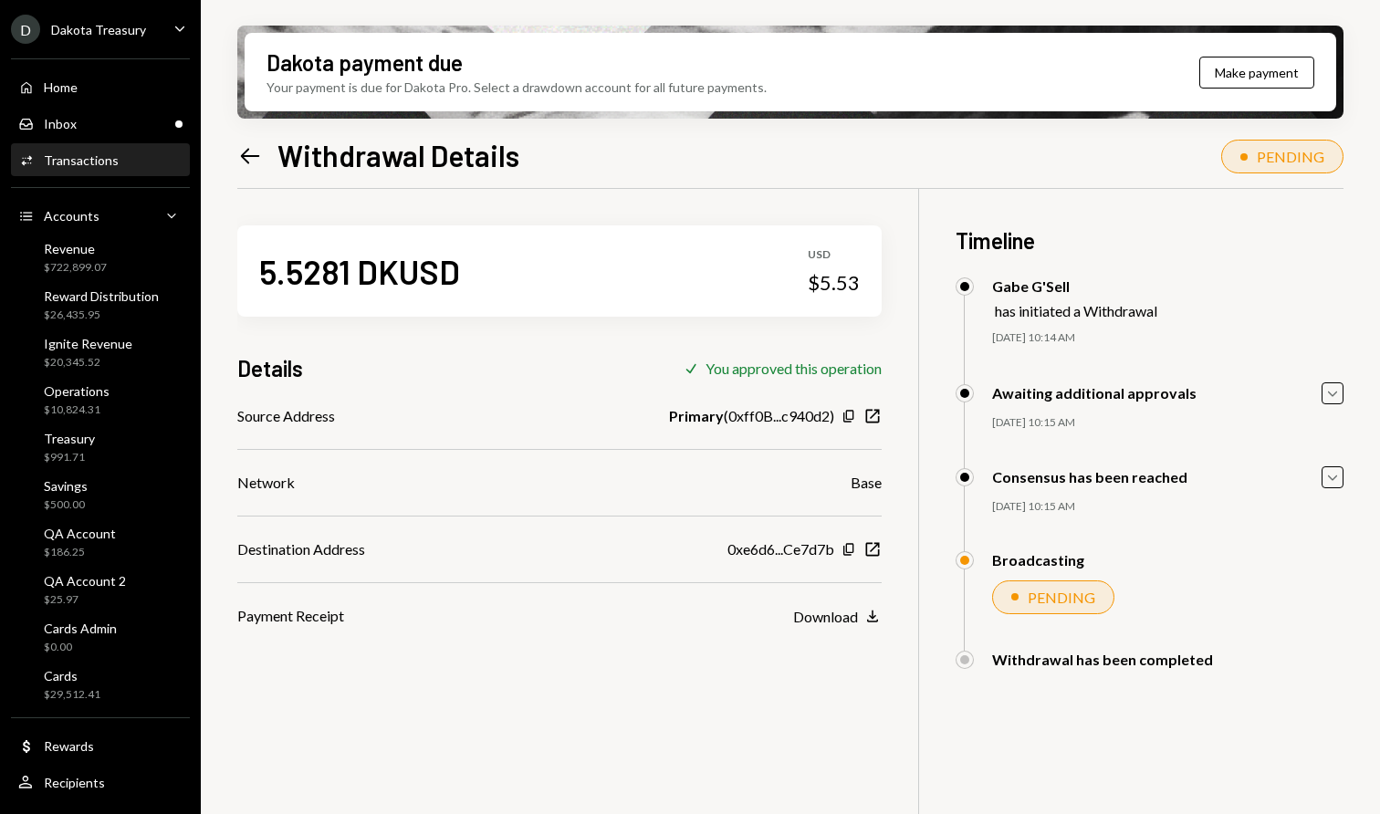
click at [256, 154] on icon "Left Arrow" at bounding box center [250, 156] width 26 height 26
click at [113, 130] on div "Inbox Inbox" at bounding box center [100, 124] width 164 height 16
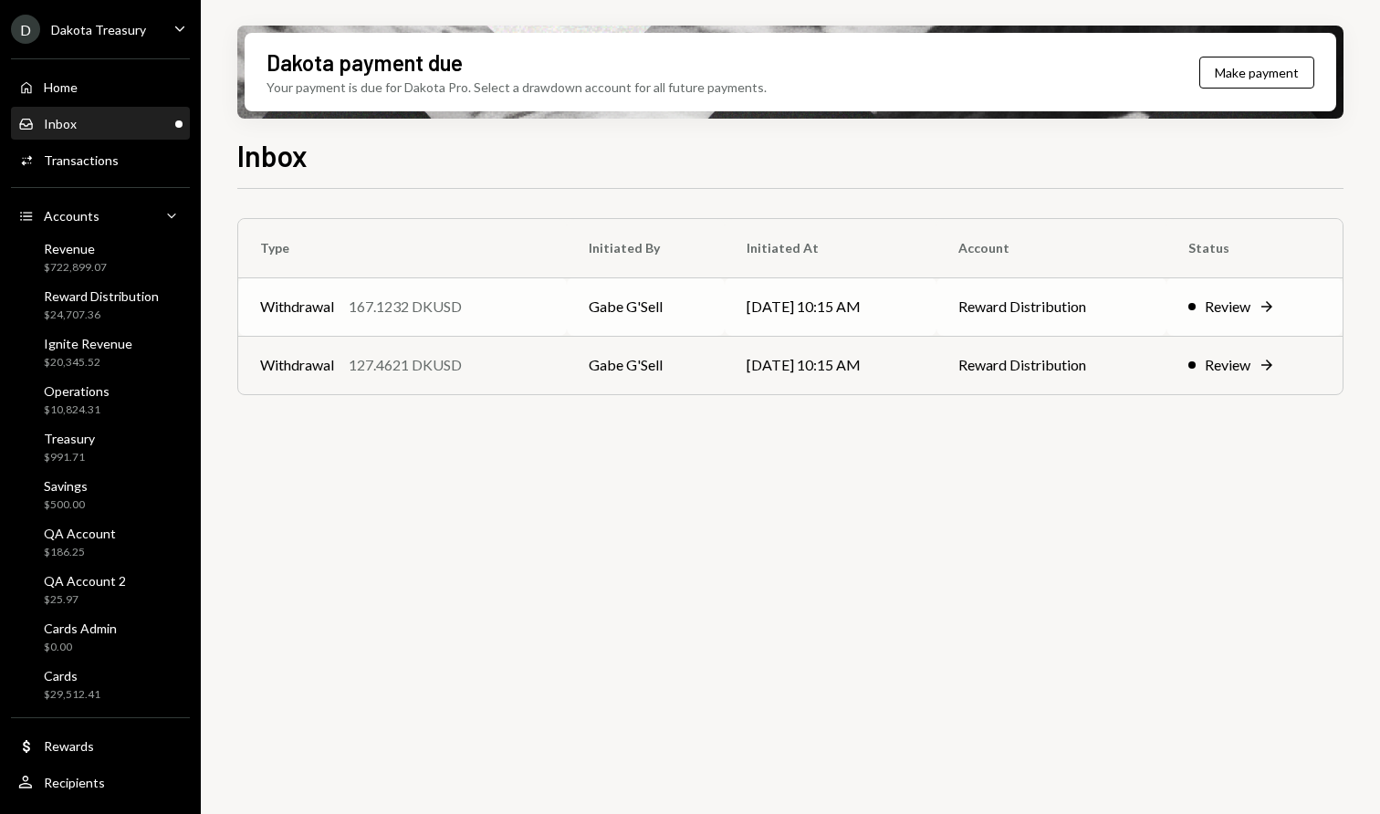
click at [419, 314] on div "167.1232 DKUSD" at bounding box center [405, 307] width 113 height 22
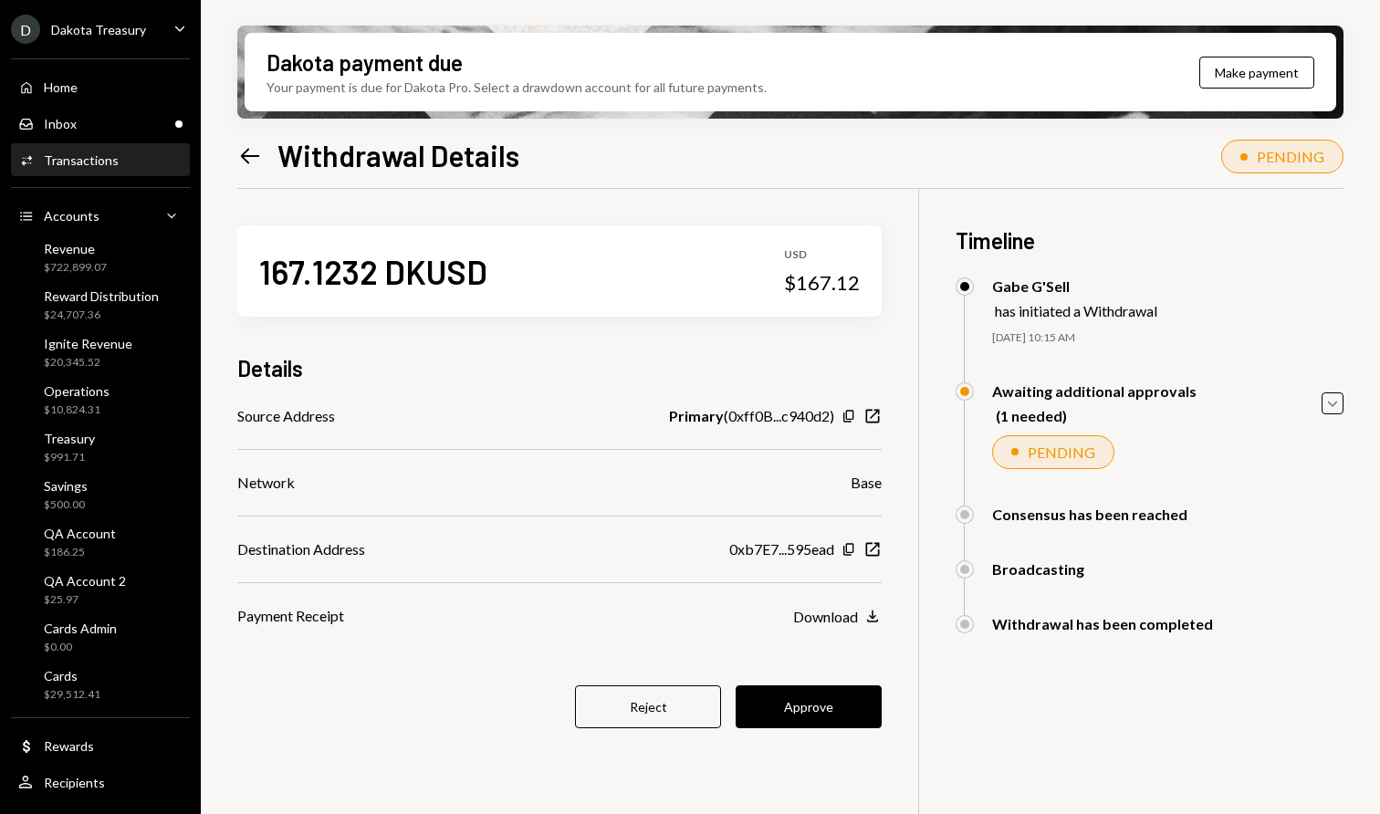
click at [839, 707] on button "Approve" at bounding box center [809, 706] width 146 height 43
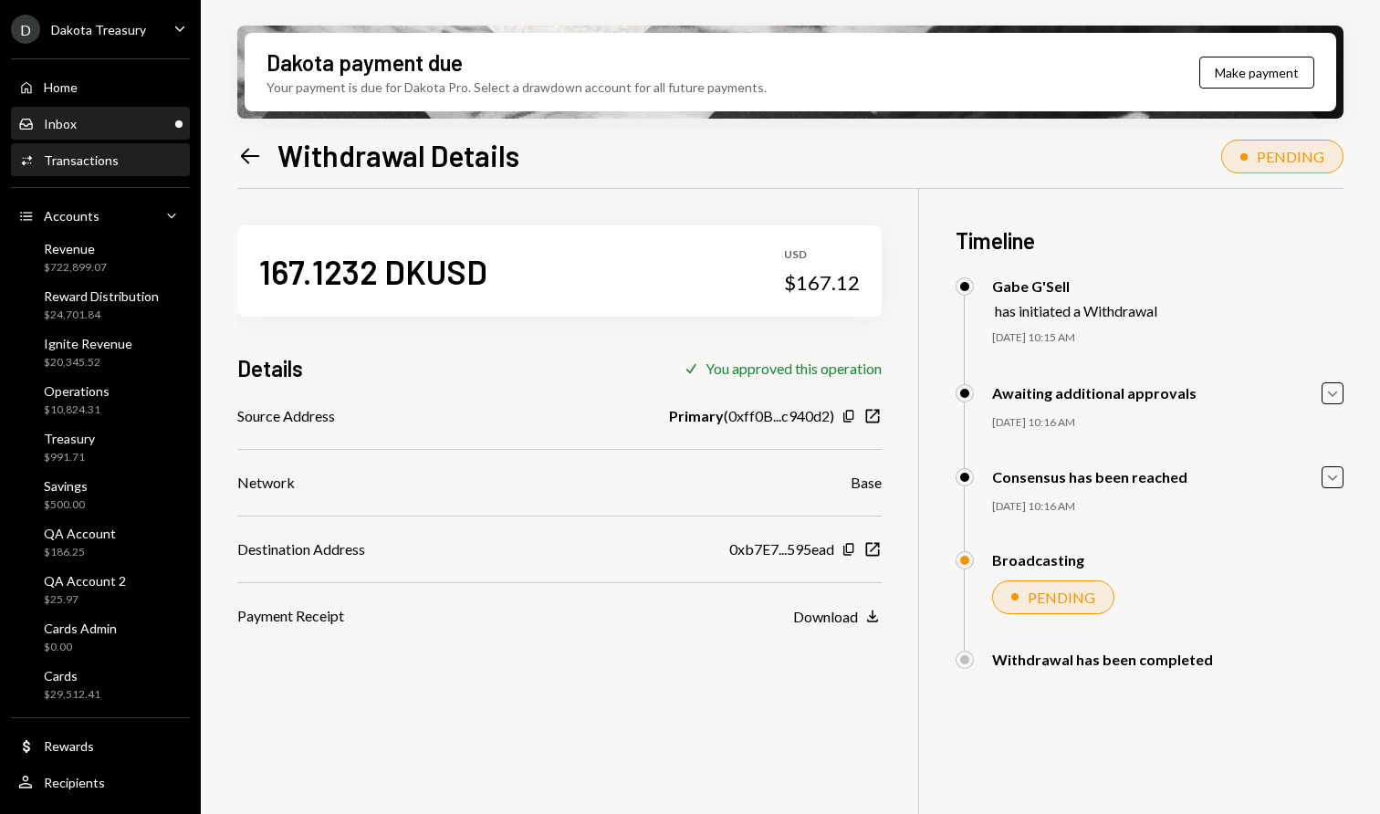
click at [96, 128] on div "Inbox Inbox" at bounding box center [100, 124] width 164 height 16
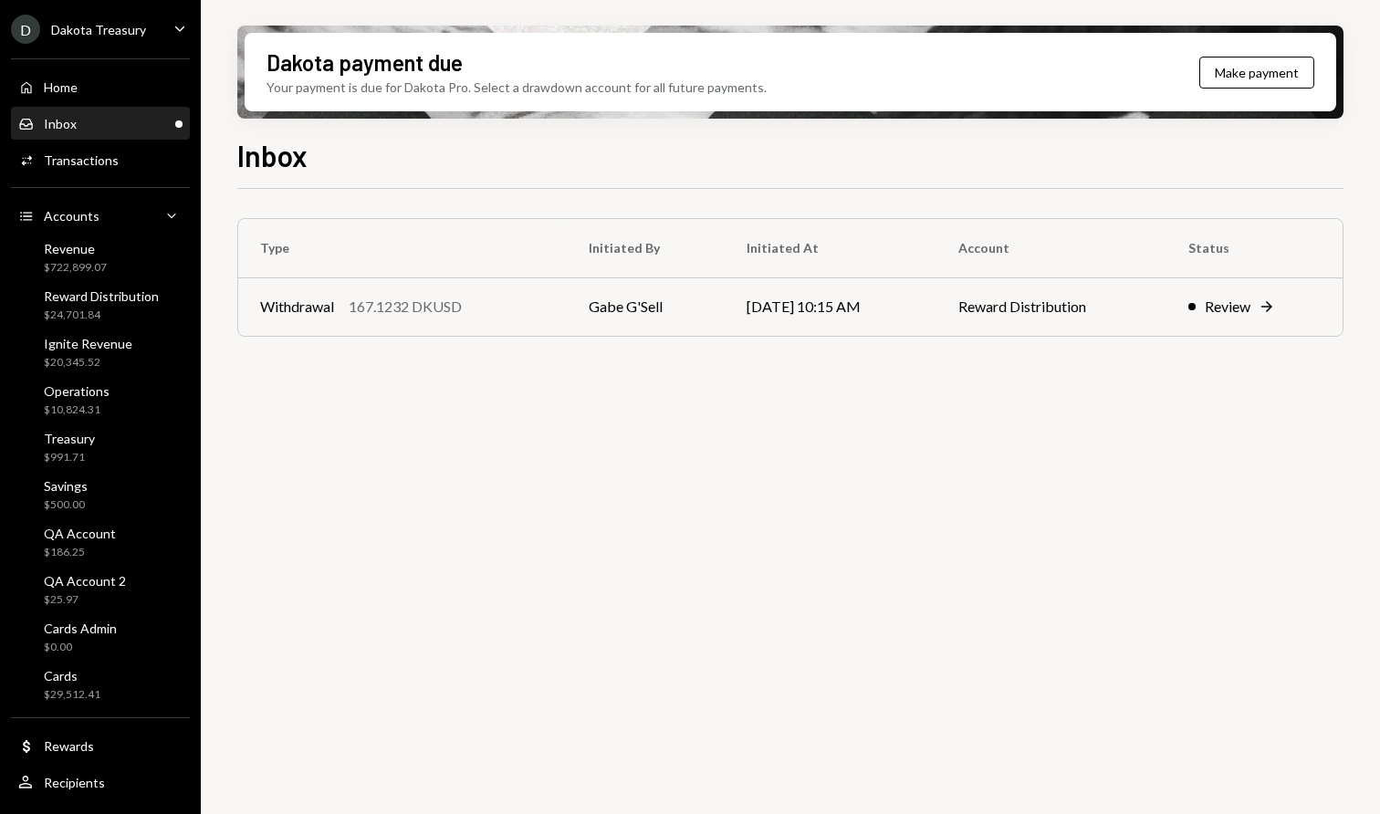
click at [96, 128] on div "Inbox Inbox" at bounding box center [100, 124] width 164 height 16
click at [97, 141] on div "Home Home Inbox Inbox Activities Transactions Accounts Accounts Caret Down Reve…" at bounding box center [100, 442] width 201 height 791
click at [103, 79] on div "Home Home" at bounding box center [100, 87] width 164 height 16
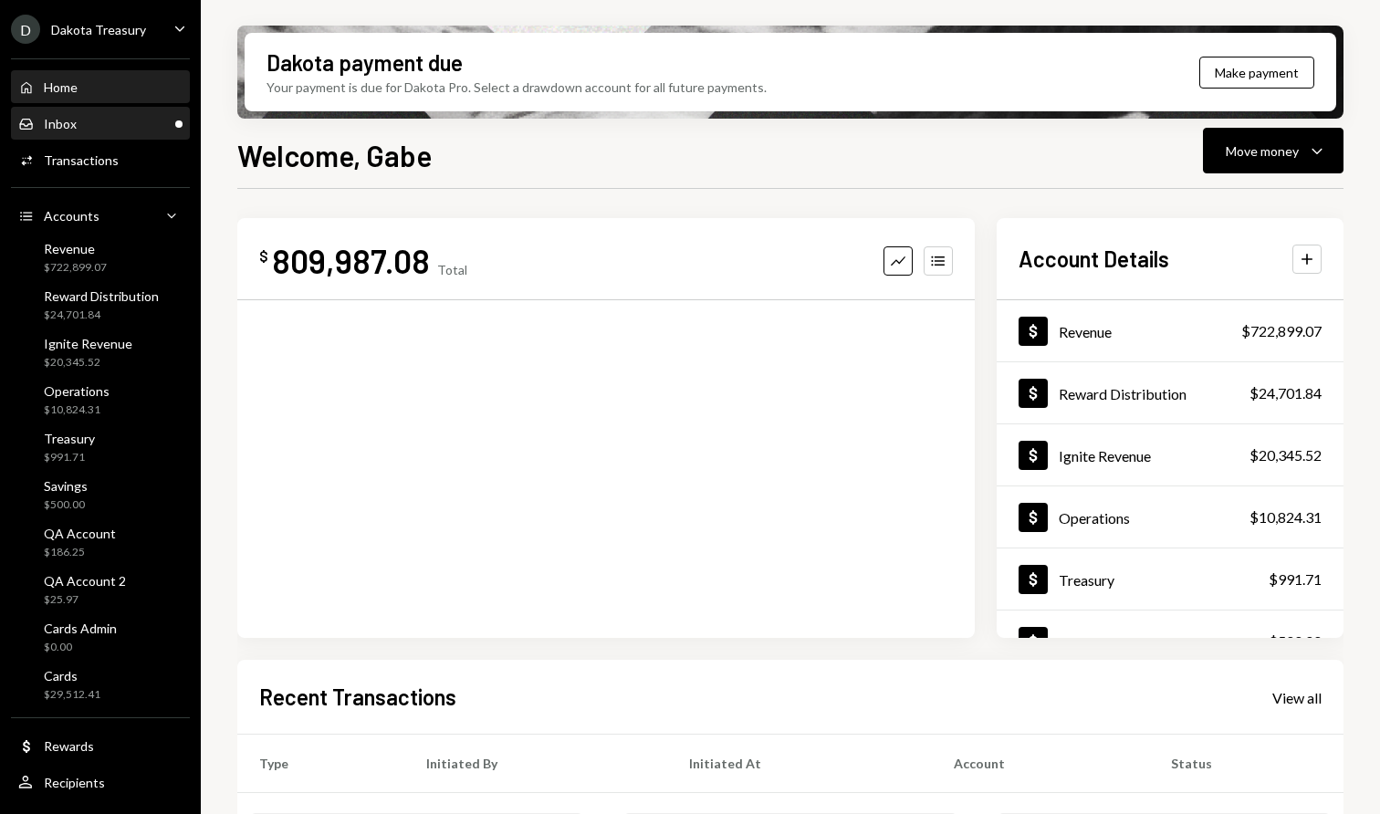
click at [108, 116] on div "Inbox Inbox" at bounding box center [100, 124] width 164 height 16
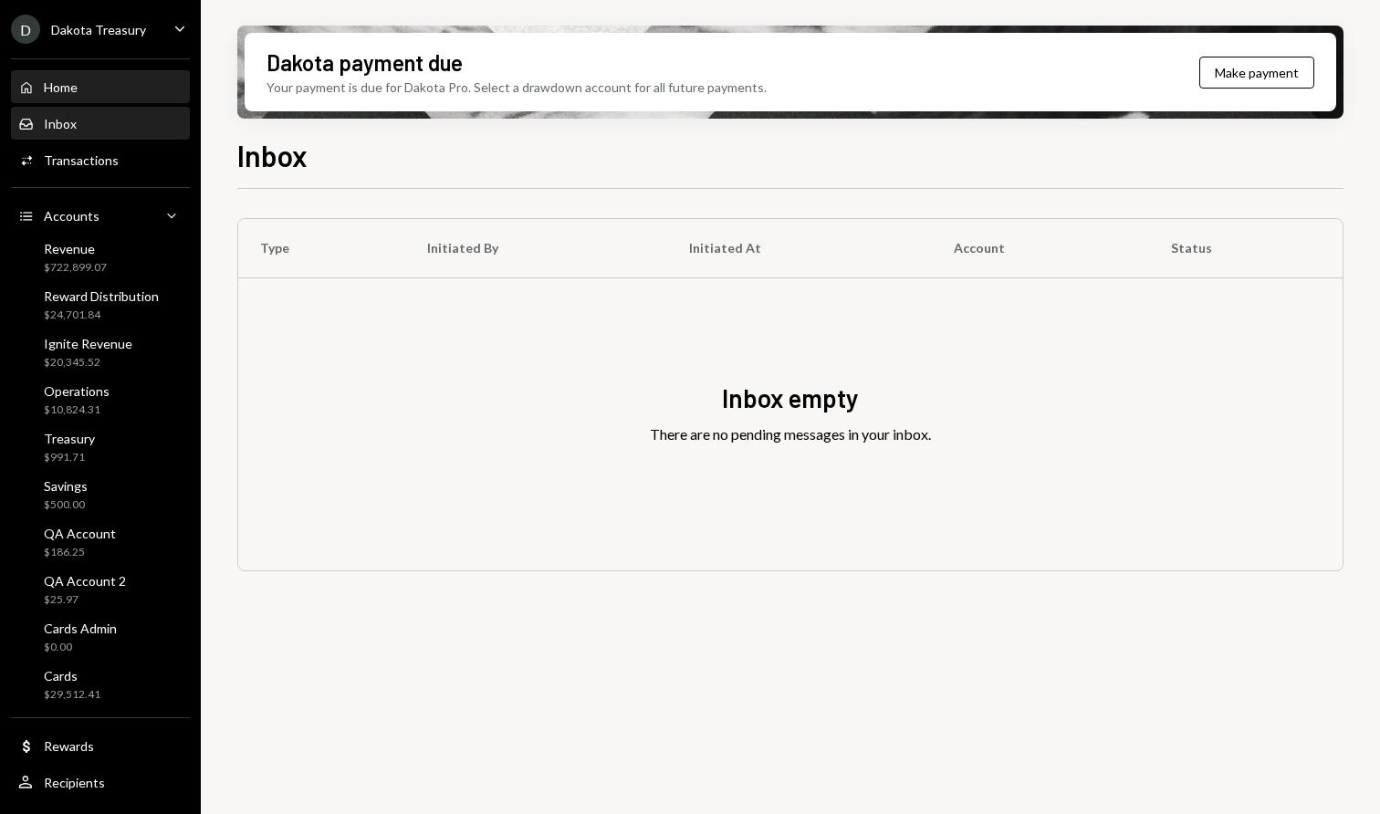
click at [93, 90] on div "Home Home" at bounding box center [100, 87] width 164 height 16
